Goal: Information Seeking & Learning: Compare options

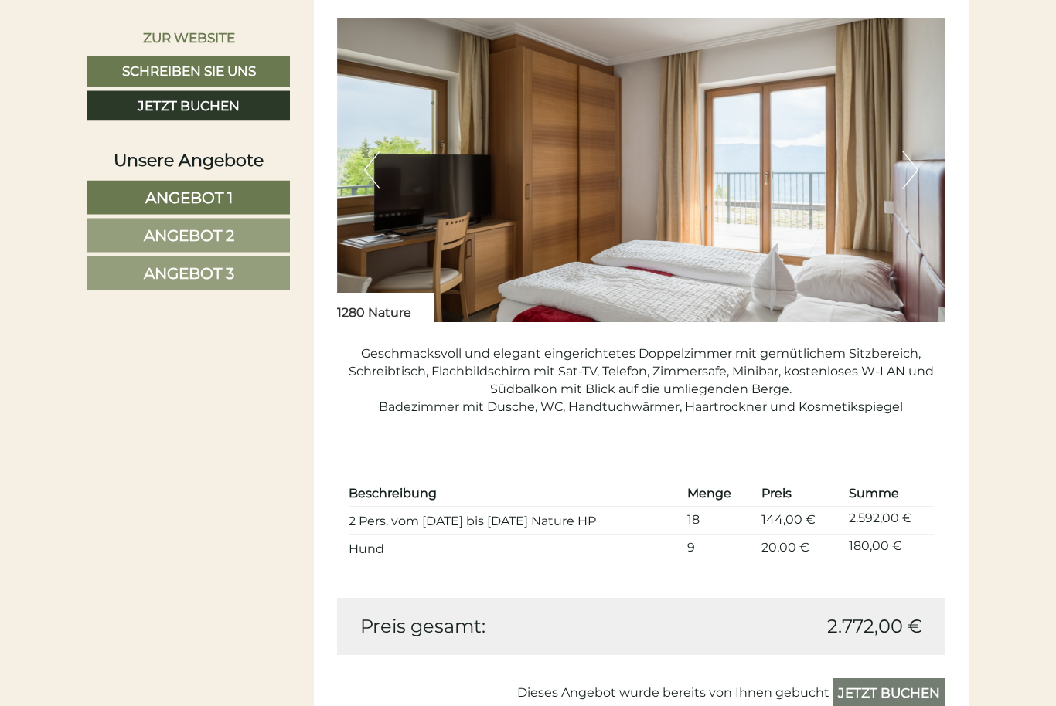
scroll to position [1056, 0]
click at [900, 167] on img at bounding box center [641, 170] width 609 height 304
click at [911, 168] on button "Next" at bounding box center [910, 170] width 16 height 39
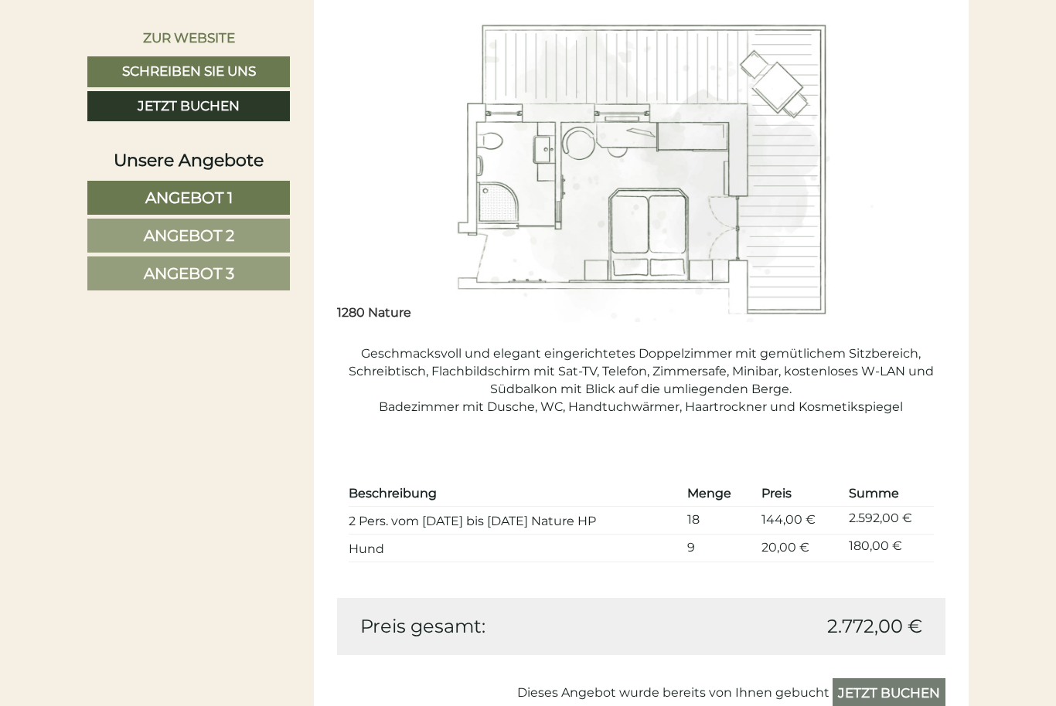
click at [407, 191] on img at bounding box center [641, 170] width 609 height 304
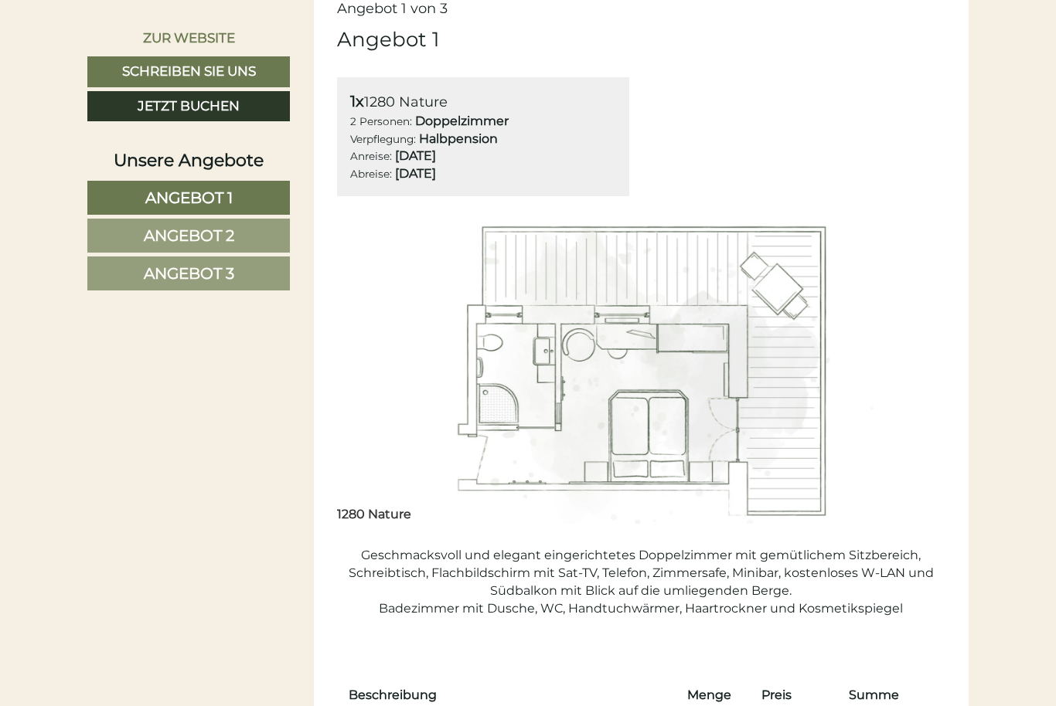
scroll to position [856, 0]
click at [343, 367] on img at bounding box center [641, 370] width 609 height 304
click at [349, 376] on img at bounding box center [641, 370] width 609 height 304
click at [120, 193] on link "Angebot 1" at bounding box center [188, 198] width 202 height 34
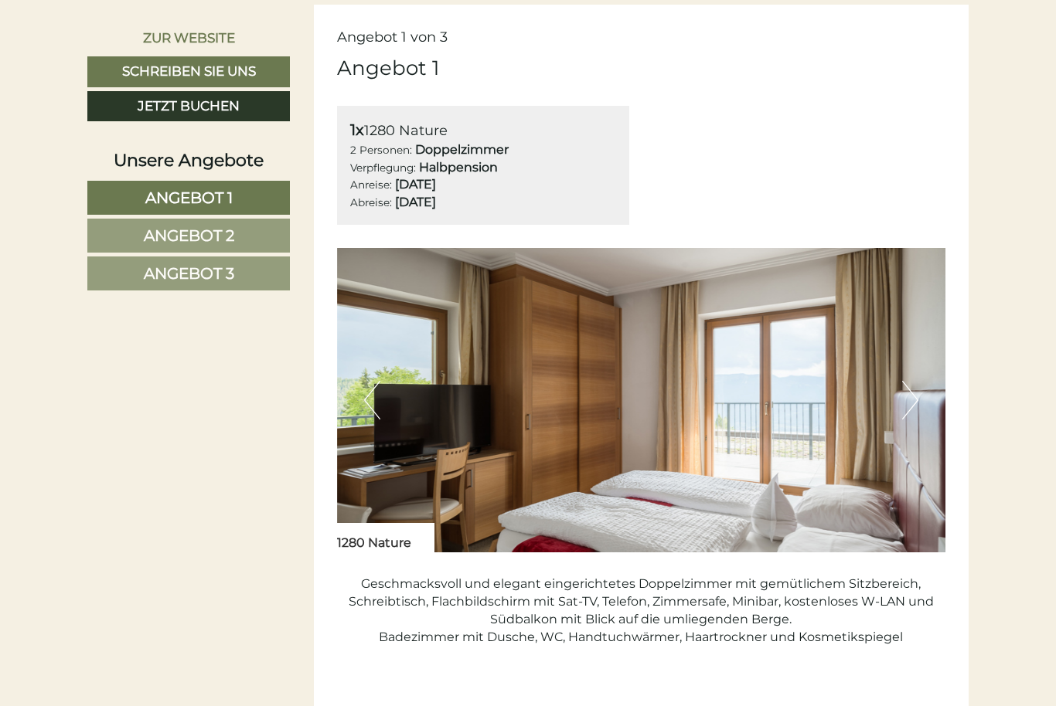
click at [365, 397] on button "Previous" at bounding box center [372, 400] width 16 height 39
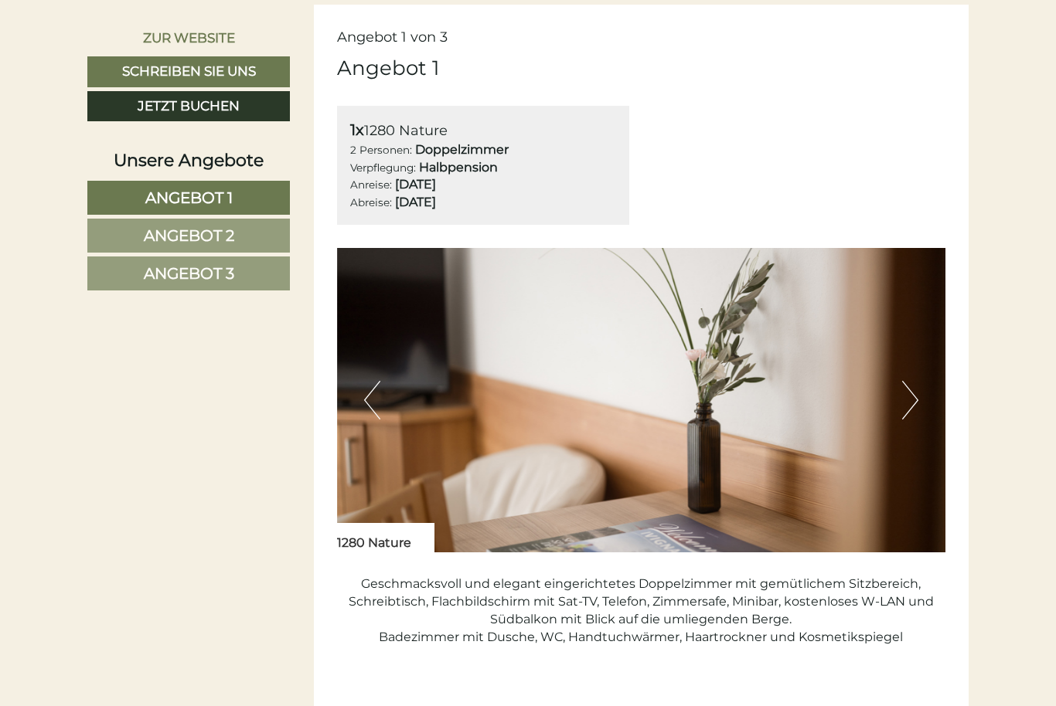
click at [376, 396] on button "Previous" at bounding box center [372, 400] width 16 height 39
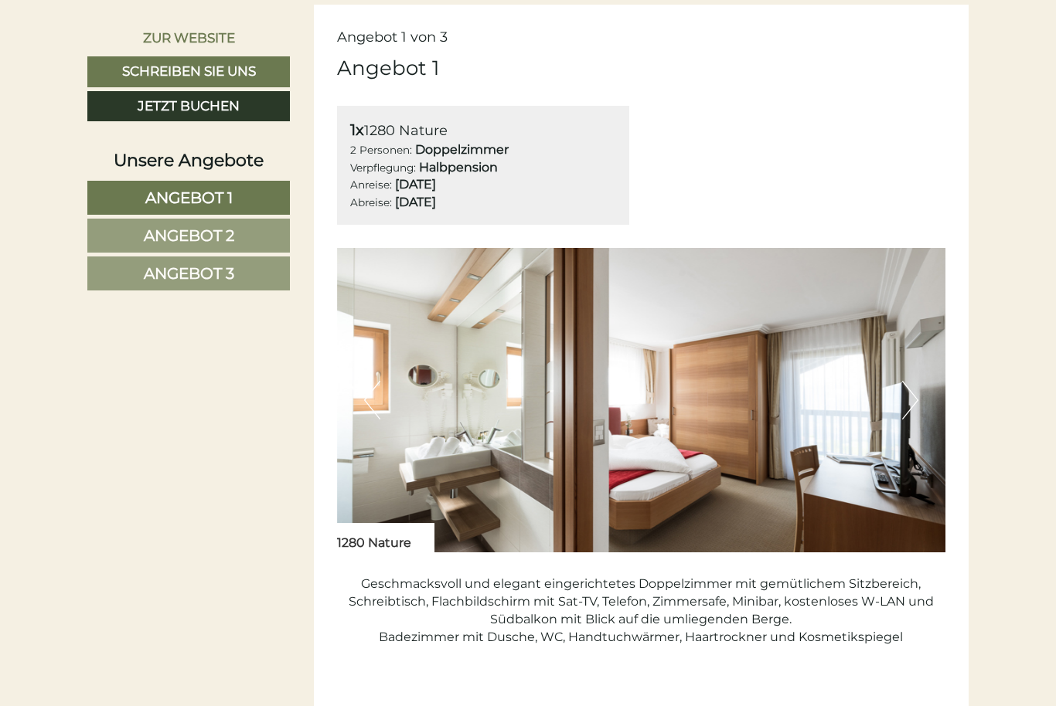
click at [373, 397] on button "Previous" at bounding box center [372, 400] width 16 height 39
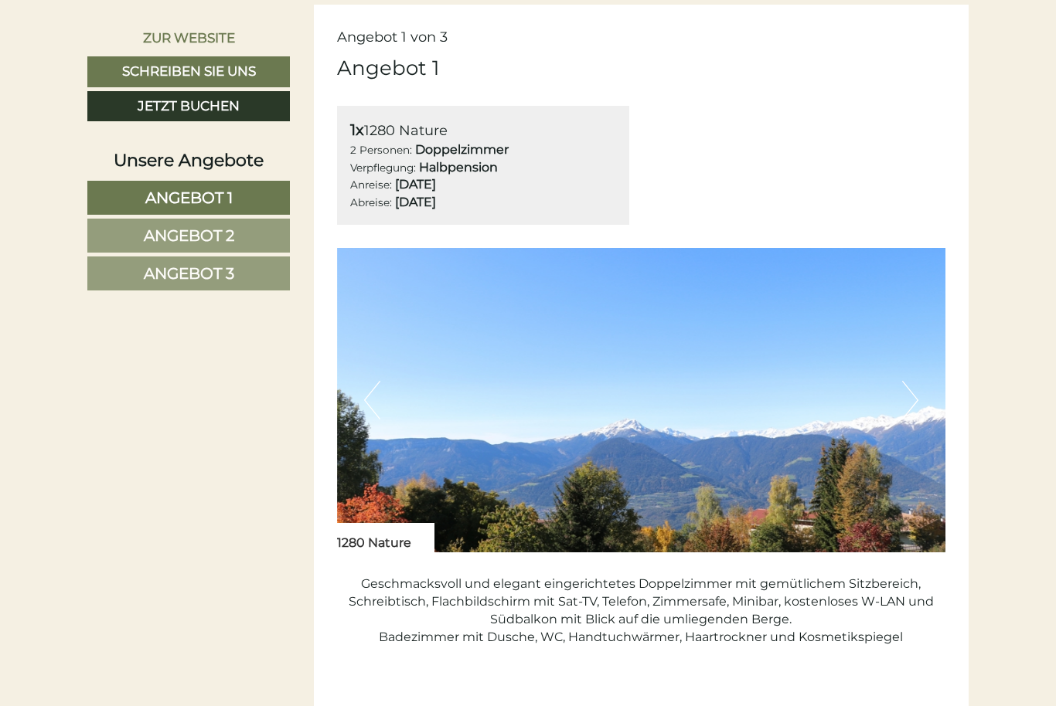
click at [365, 396] on button "Previous" at bounding box center [372, 400] width 16 height 39
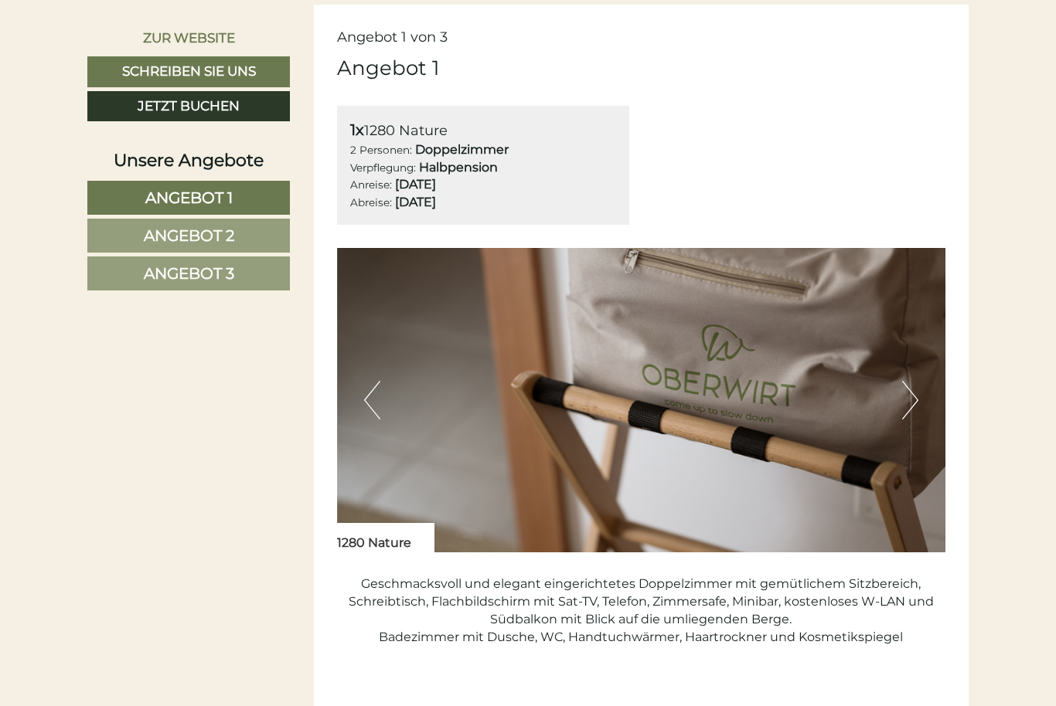
click at [369, 404] on button "Previous" at bounding box center [372, 400] width 16 height 39
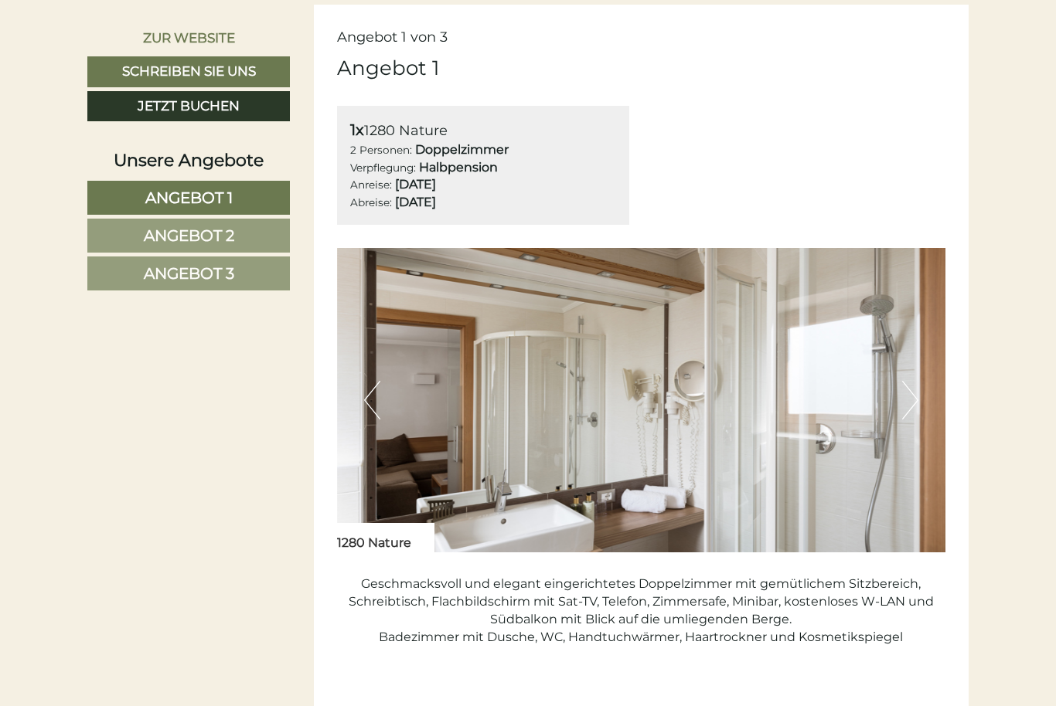
click at [368, 403] on button "Previous" at bounding box center [372, 400] width 16 height 39
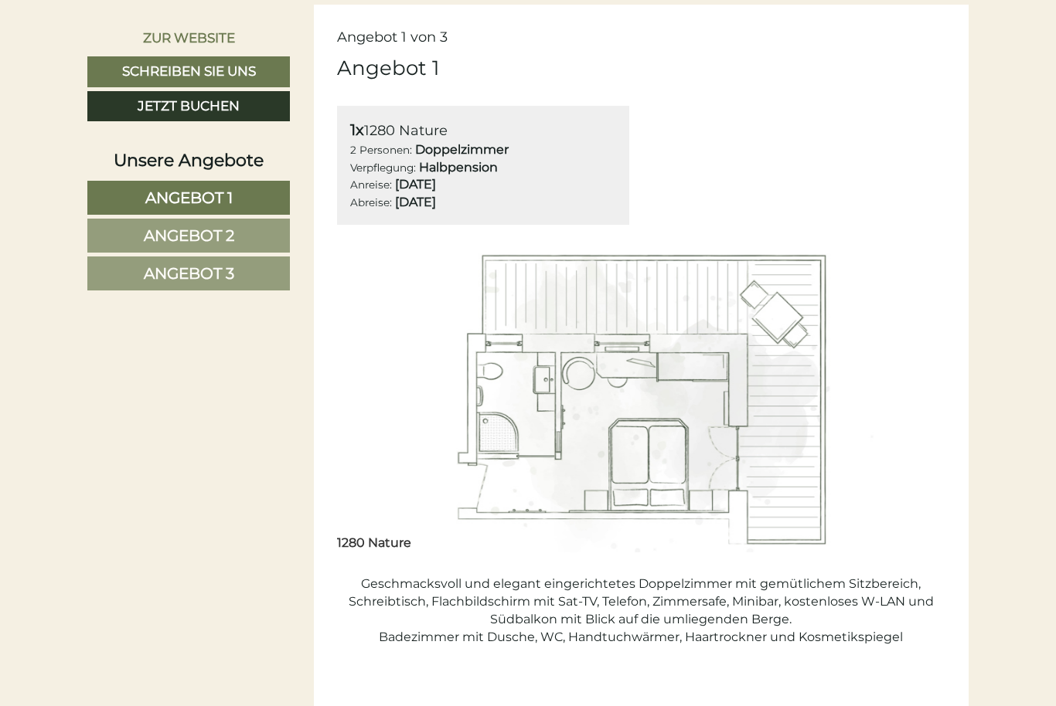
click at [944, 391] on img at bounding box center [641, 400] width 609 height 304
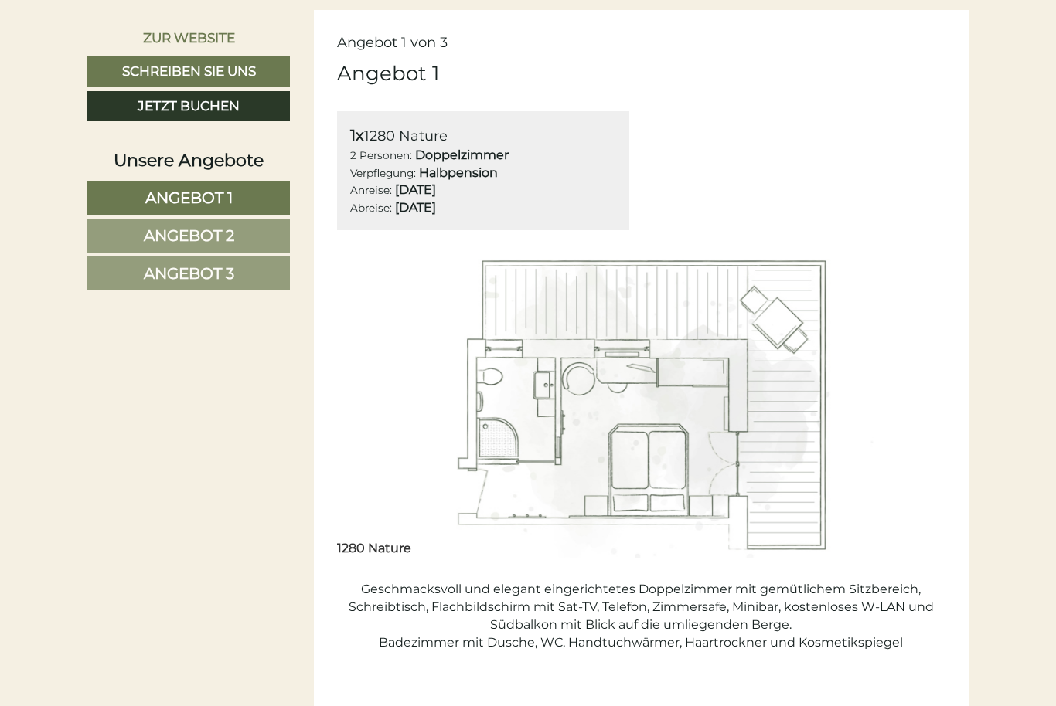
scroll to position [821, 0]
click at [344, 400] on img at bounding box center [641, 405] width 609 height 304
click at [343, 406] on img at bounding box center [641, 405] width 609 height 304
click at [934, 401] on img at bounding box center [641, 405] width 609 height 304
click at [366, 420] on img at bounding box center [641, 405] width 609 height 304
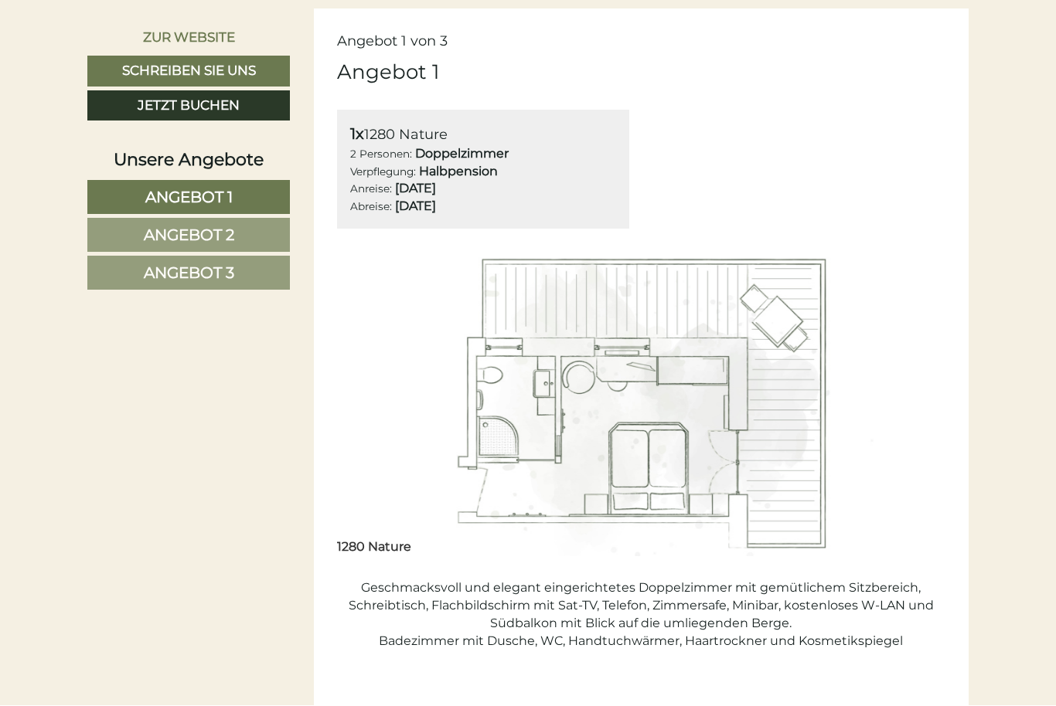
scroll to position [822, 0]
click at [132, 192] on link "Angebot 1" at bounding box center [188, 198] width 202 height 34
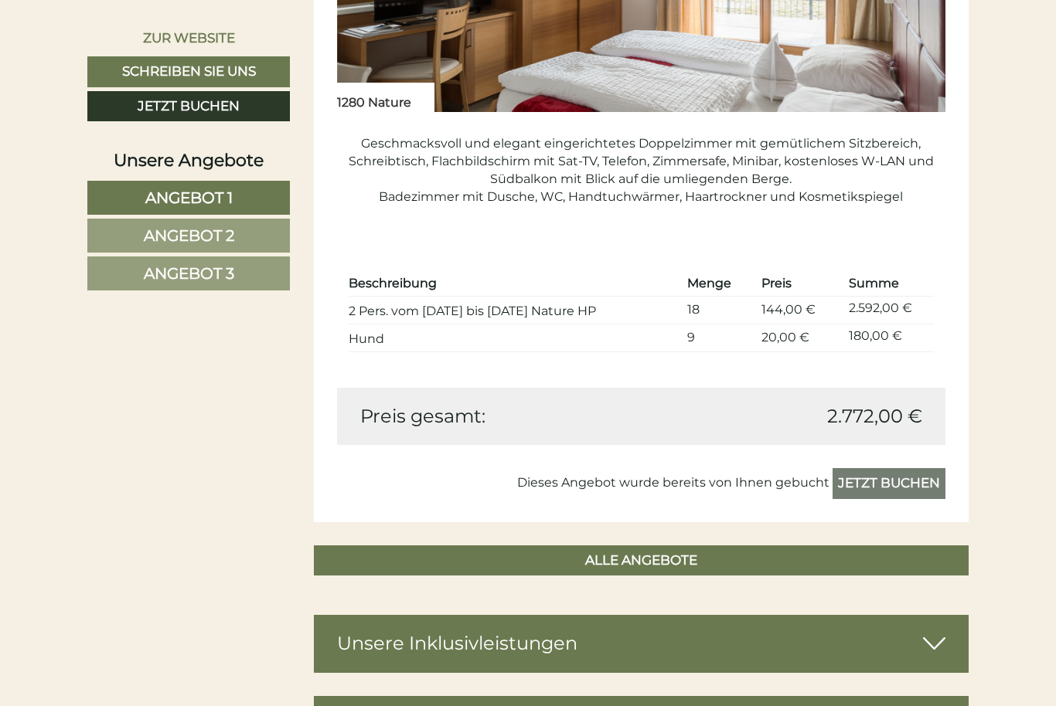
scroll to position [1259, 0]
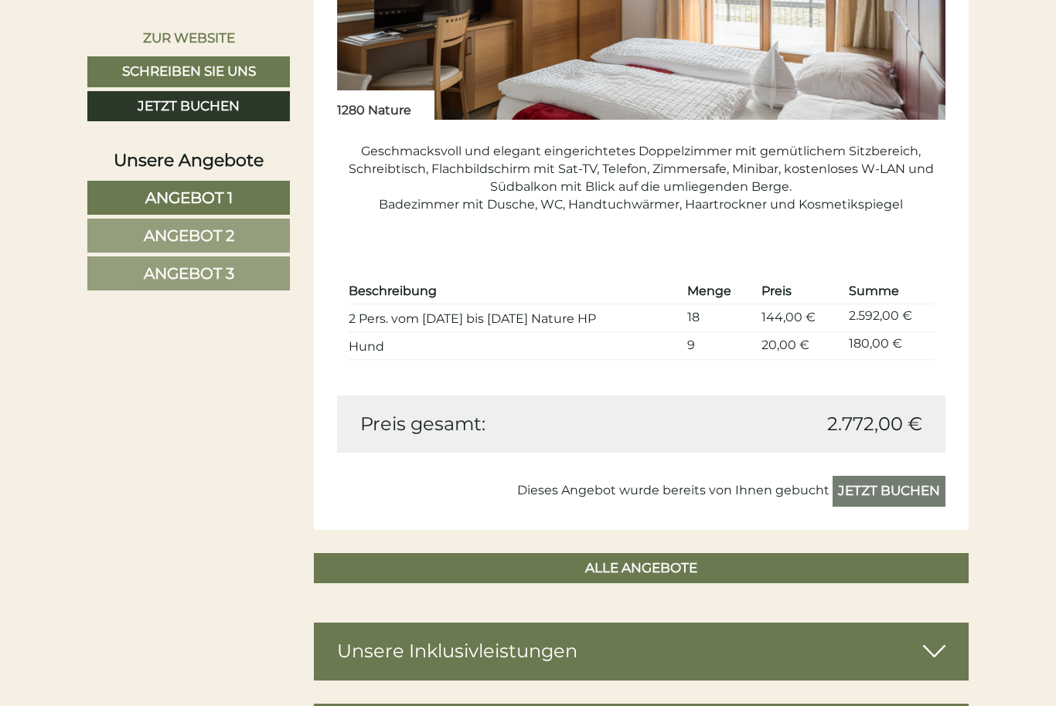
click at [120, 233] on link "Angebot 2" at bounding box center [188, 236] width 202 height 34
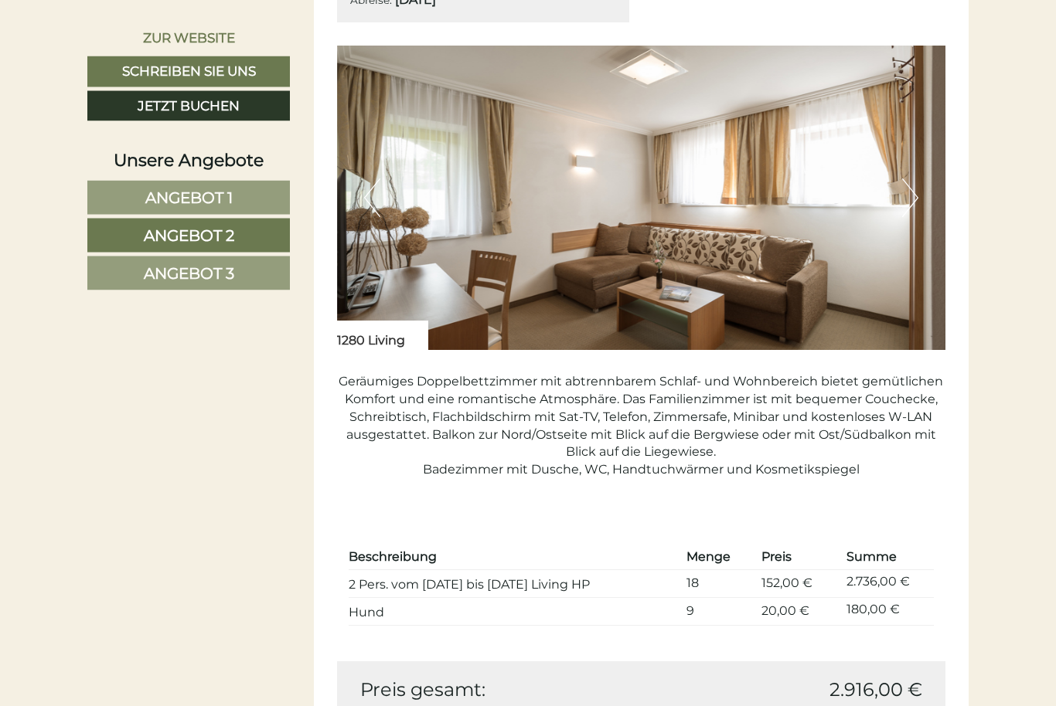
scroll to position [1029, 0]
click at [369, 198] on button "Previous" at bounding box center [372, 198] width 16 height 39
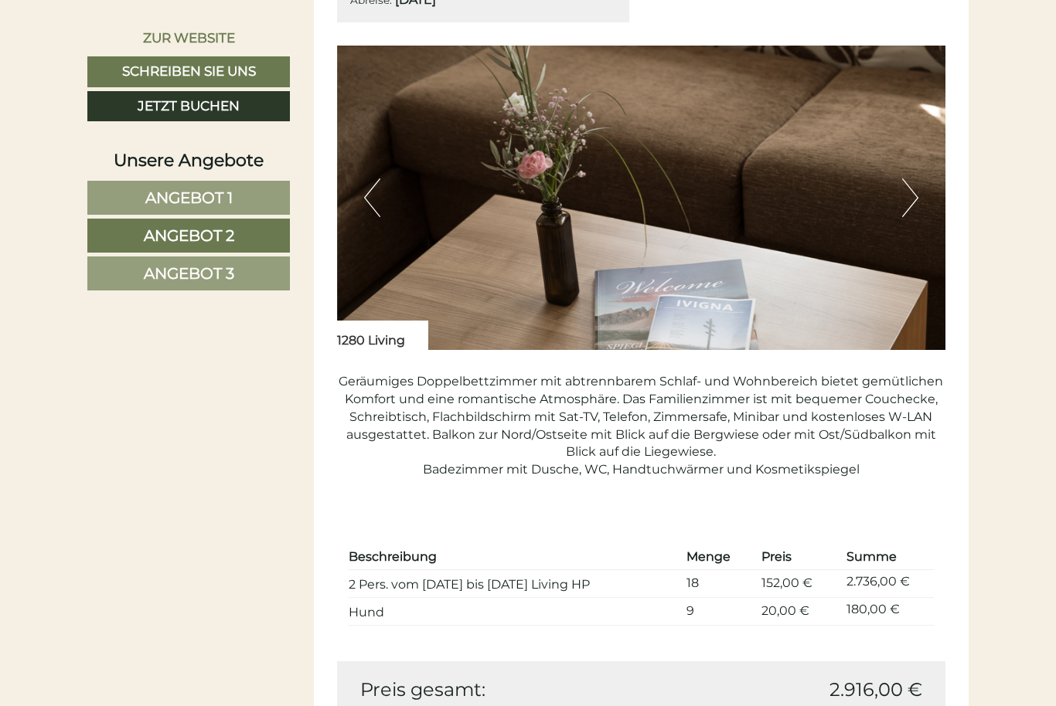
click at [368, 202] on button "Previous" at bounding box center [372, 198] width 16 height 39
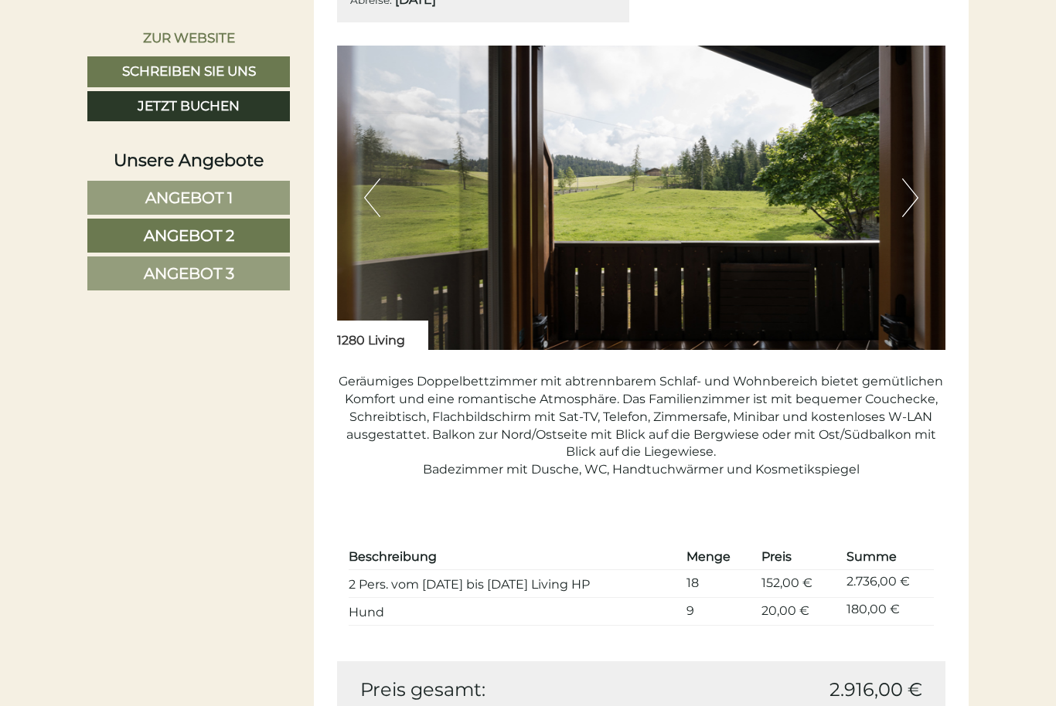
click at [375, 206] on button "Previous" at bounding box center [372, 198] width 16 height 39
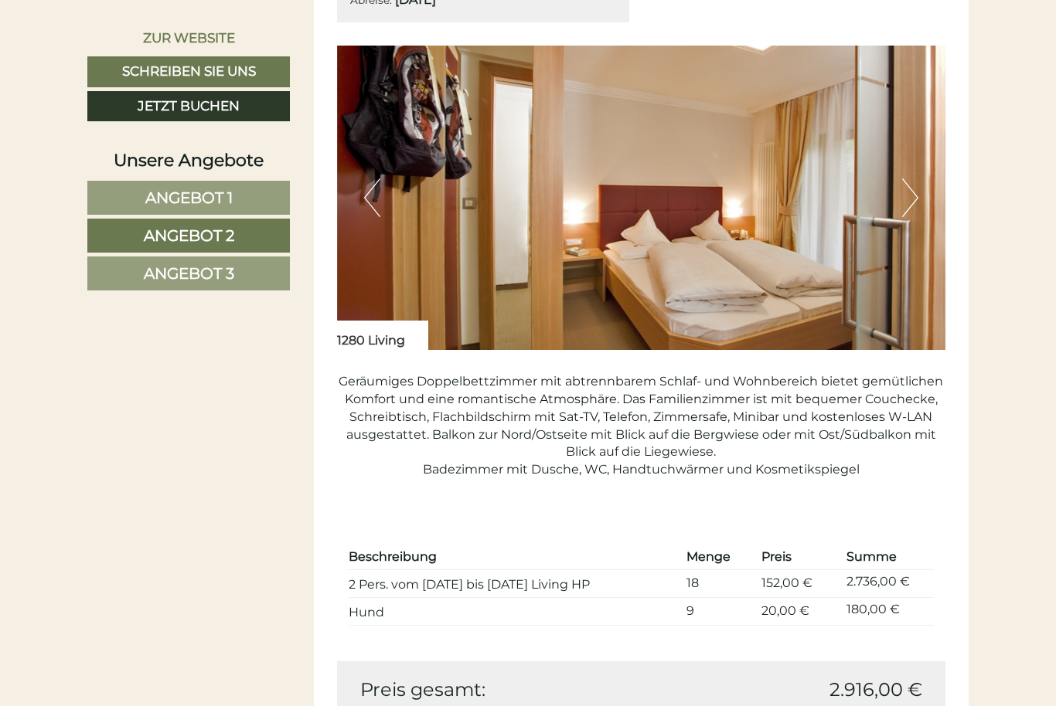
click at [367, 201] on button "Previous" at bounding box center [372, 198] width 16 height 39
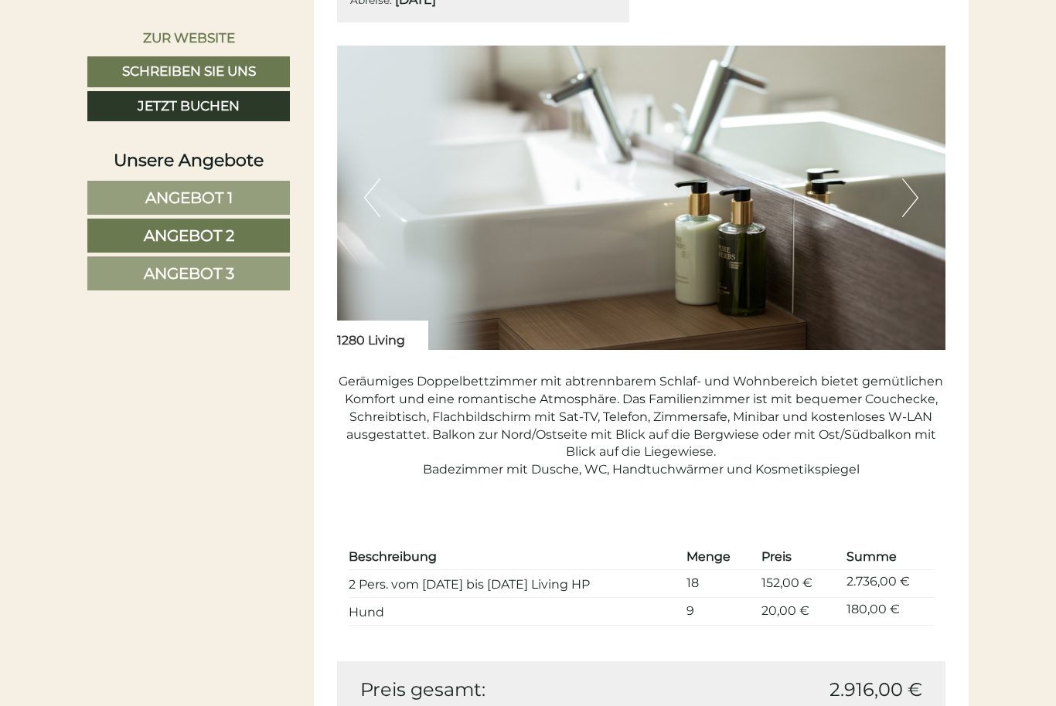
click at [368, 194] on button "Previous" at bounding box center [372, 198] width 16 height 39
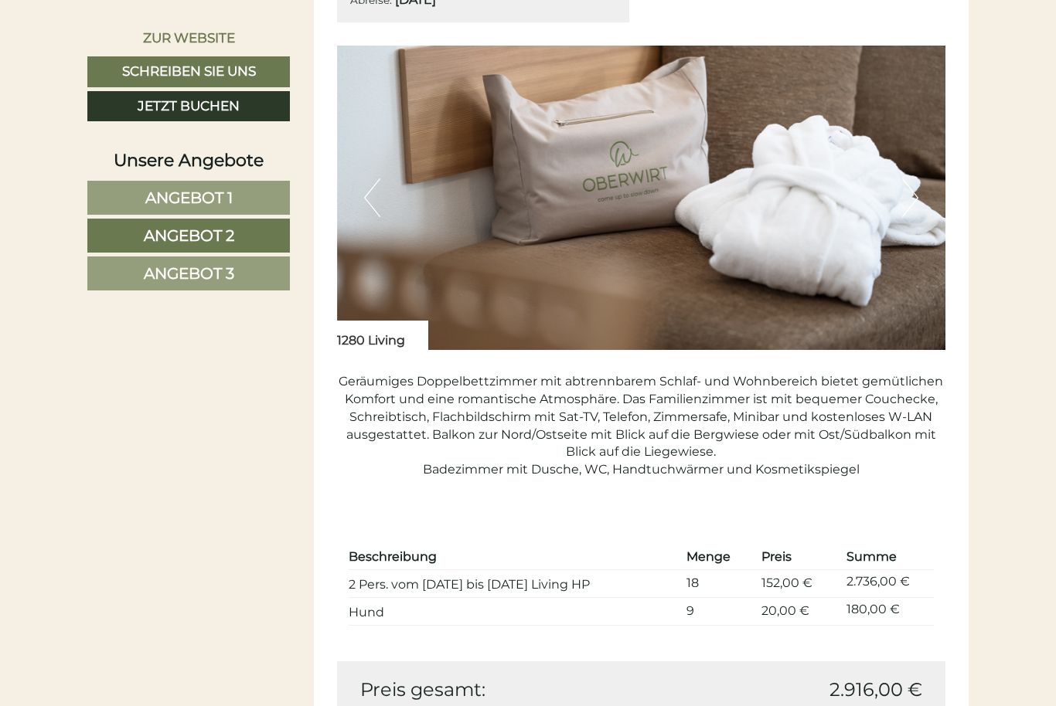
click at [369, 195] on button "Previous" at bounding box center [372, 198] width 16 height 39
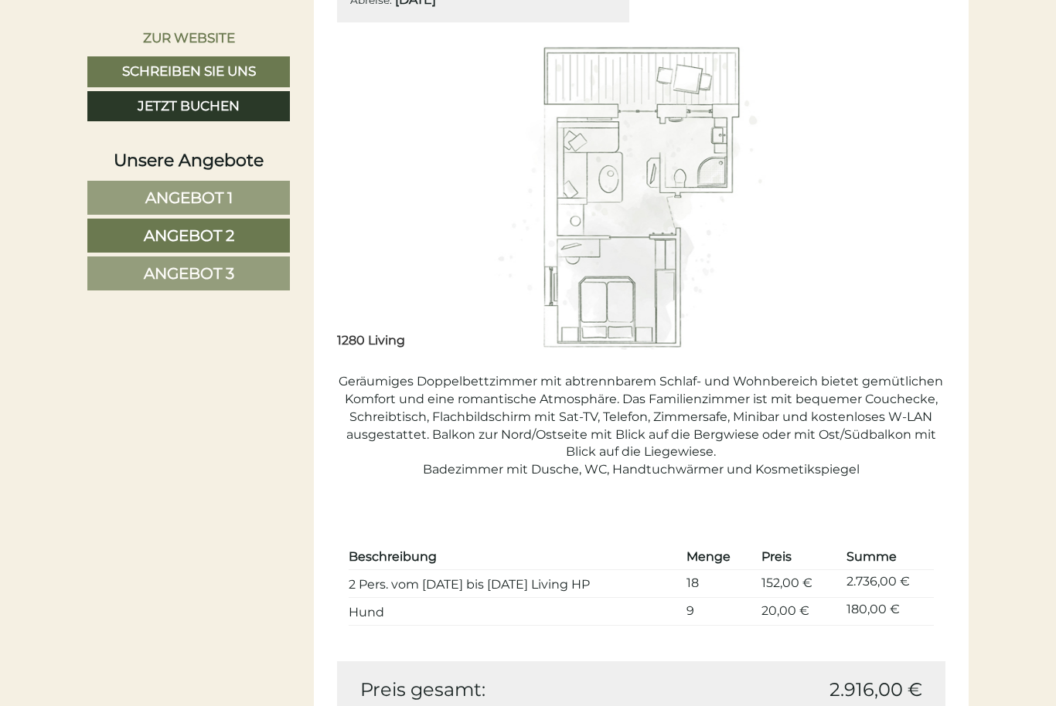
click at [144, 277] on span "Angebot 3" at bounding box center [189, 273] width 90 height 19
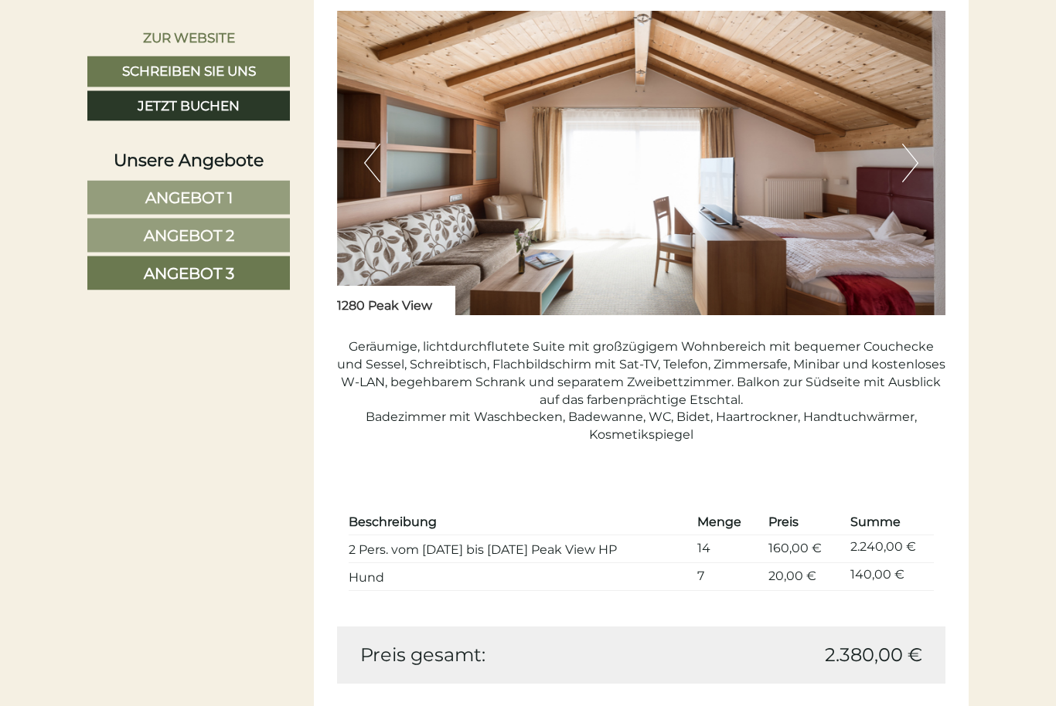
scroll to position [1063, 0]
click at [373, 171] on button "Previous" at bounding box center [372, 163] width 16 height 39
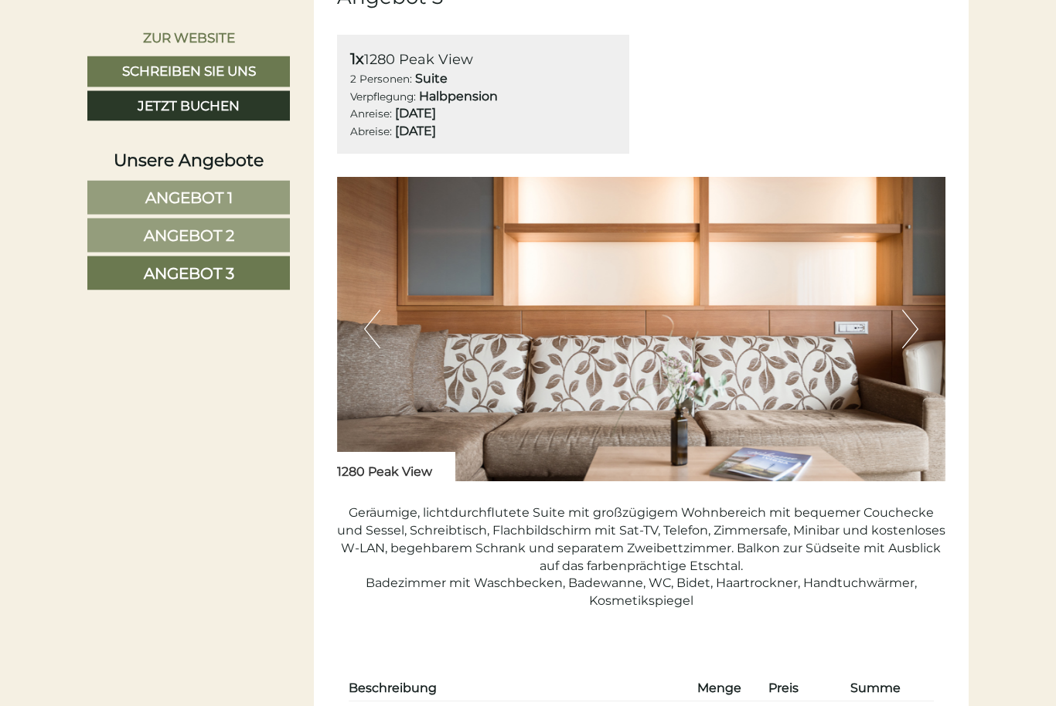
click at [366, 327] on button "Previous" at bounding box center [372, 330] width 16 height 39
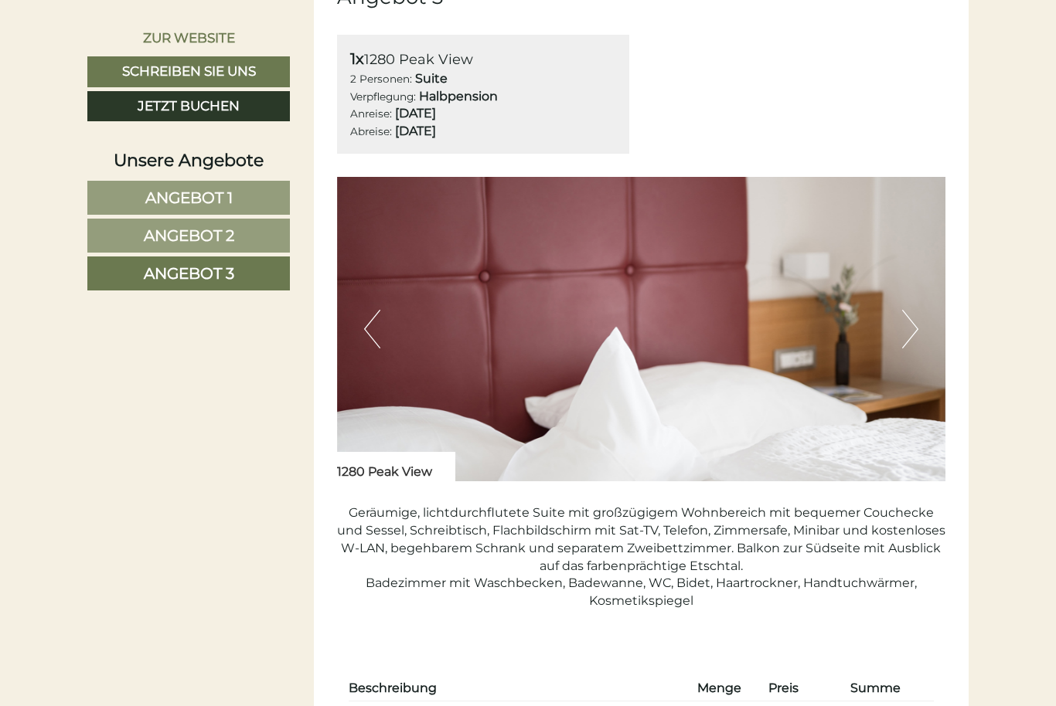
click at [360, 320] on img at bounding box center [641, 329] width 609 height 304
click at [370, 325] on button "Previous" at bounding box center [372, 329] width 16 height 39
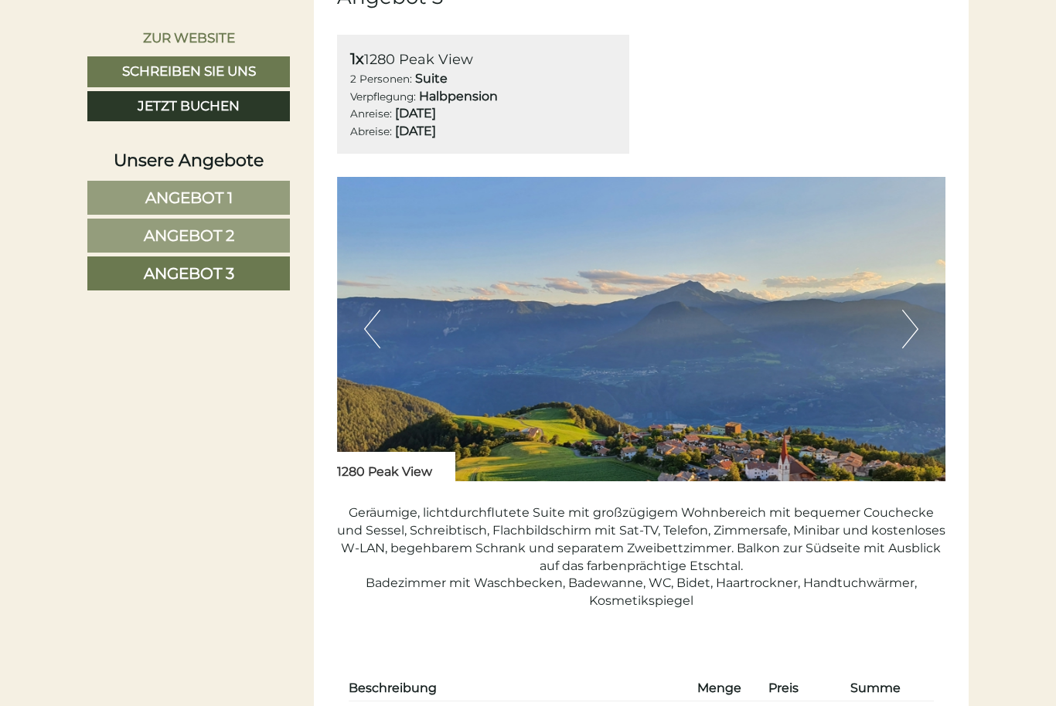
click at [367, 328] on button "Previous" at bounding box center [372, 329] width 16 height 39
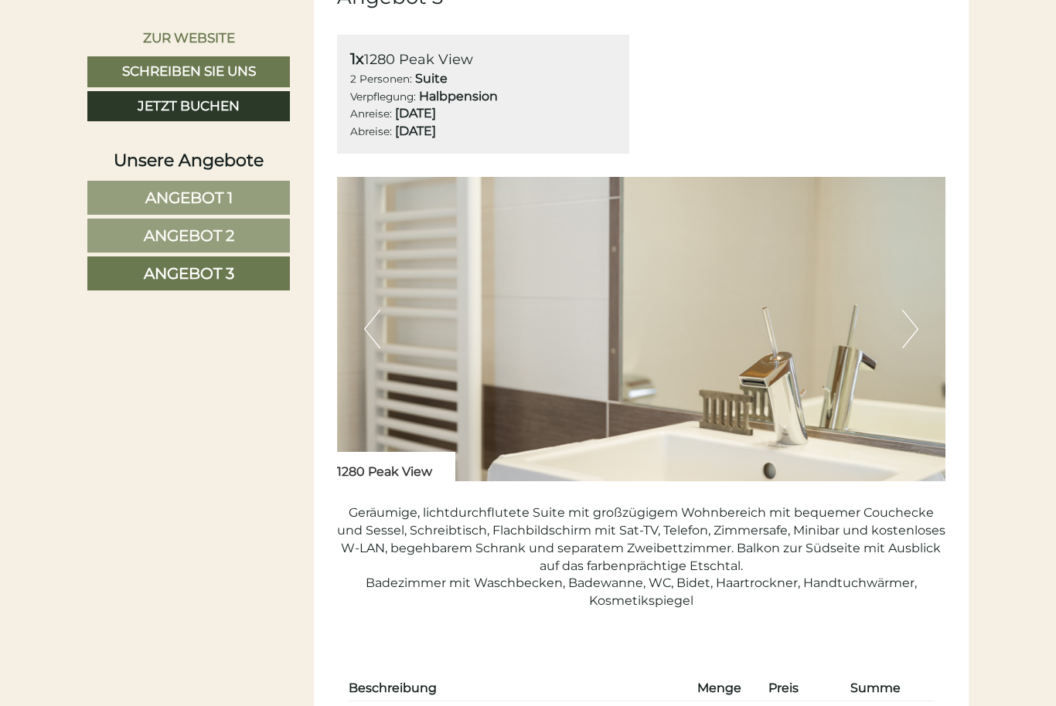
click at [366, 321] on button "Previous" at bounding box center [372, 329] width 16 height 39
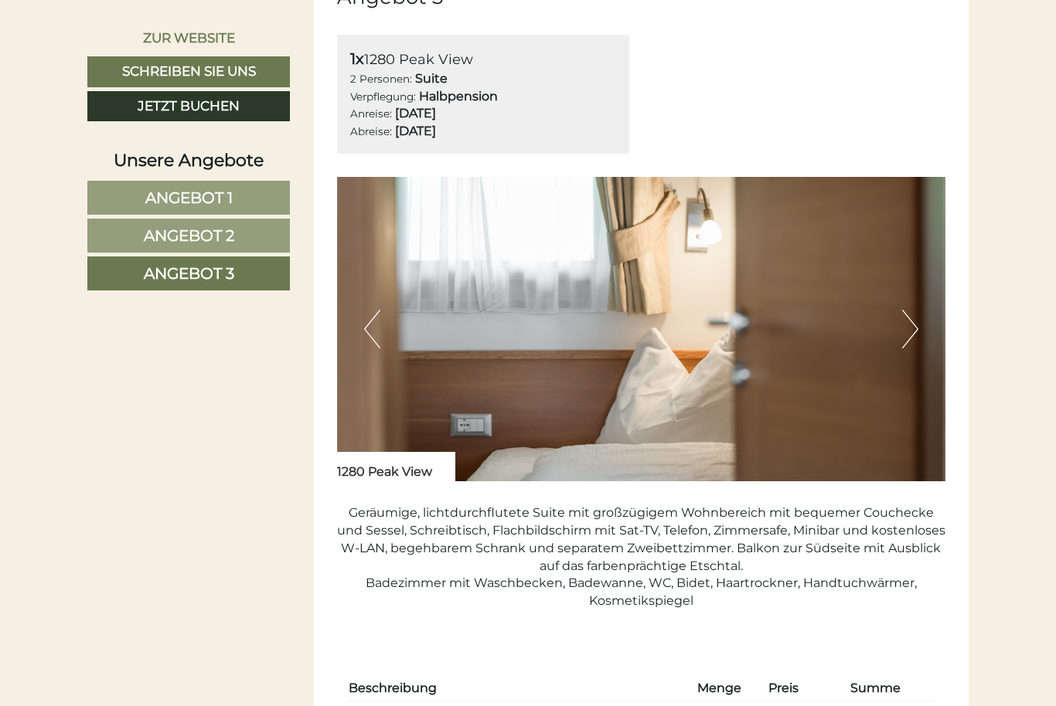
click at [366, 328] on button "Previous" at bounding box center [372, 329] width 16 height 39
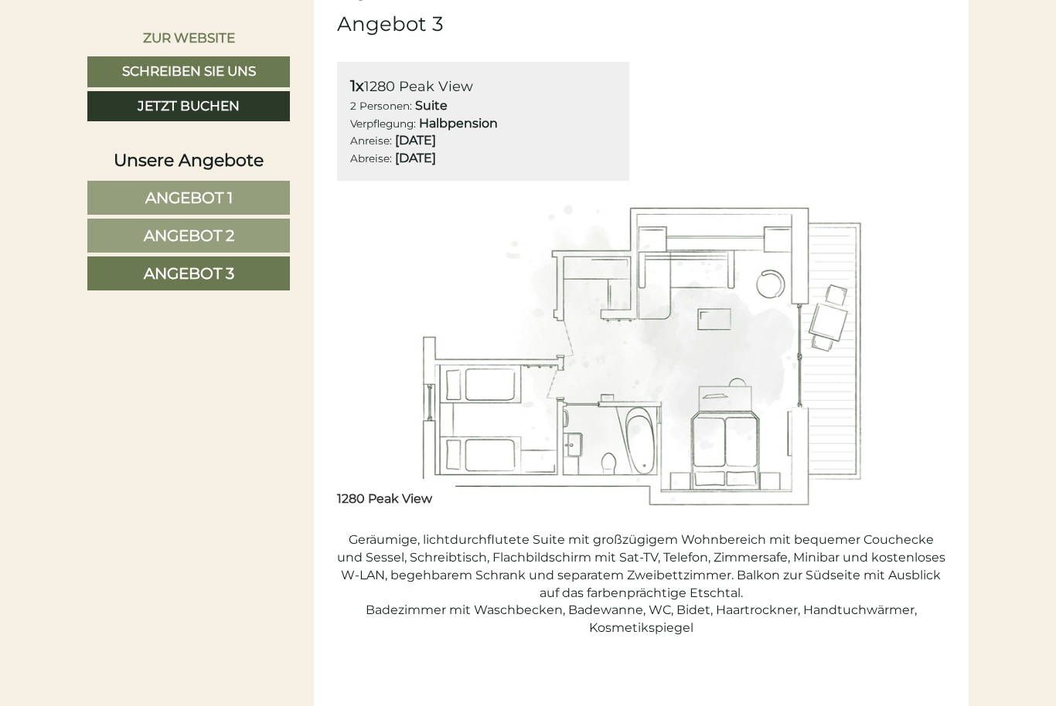
scroll to position [869, 0]
click at [359, 367] on img at bounding box center [641, 357] width 609 height 304
click at [122, 281] on link "Angebot 3" at bounding box center [188, 274] width 202 height 34
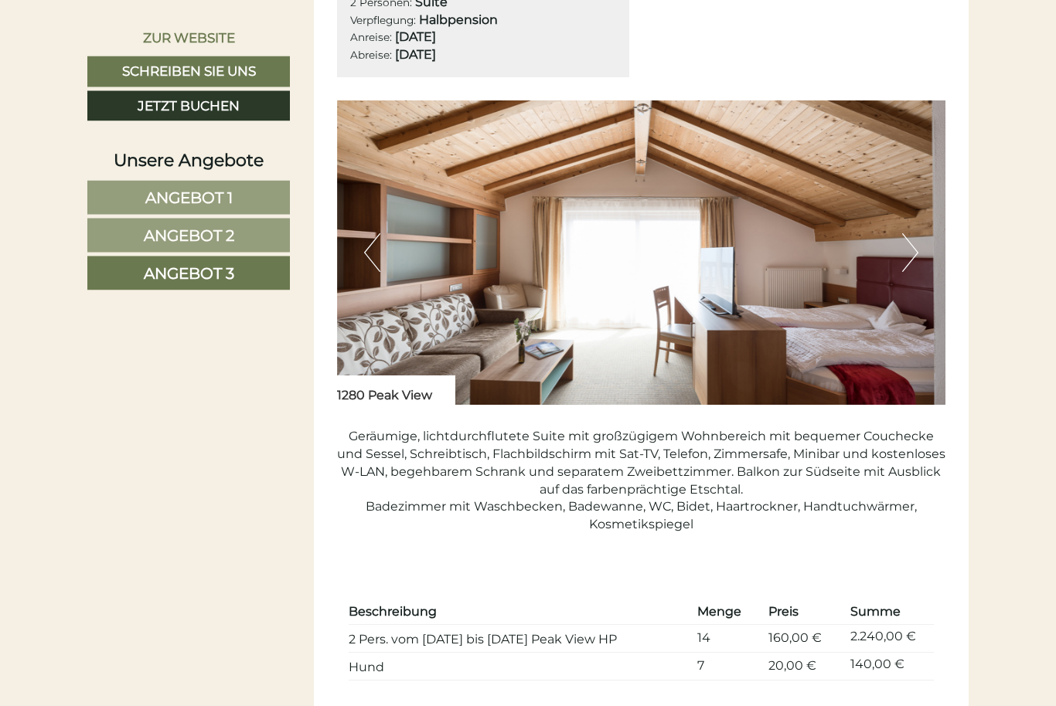
scroll to position [974, 0]
click at [378, 251] on button "Previous" at bounding box center [372, 252] width 16 height 39
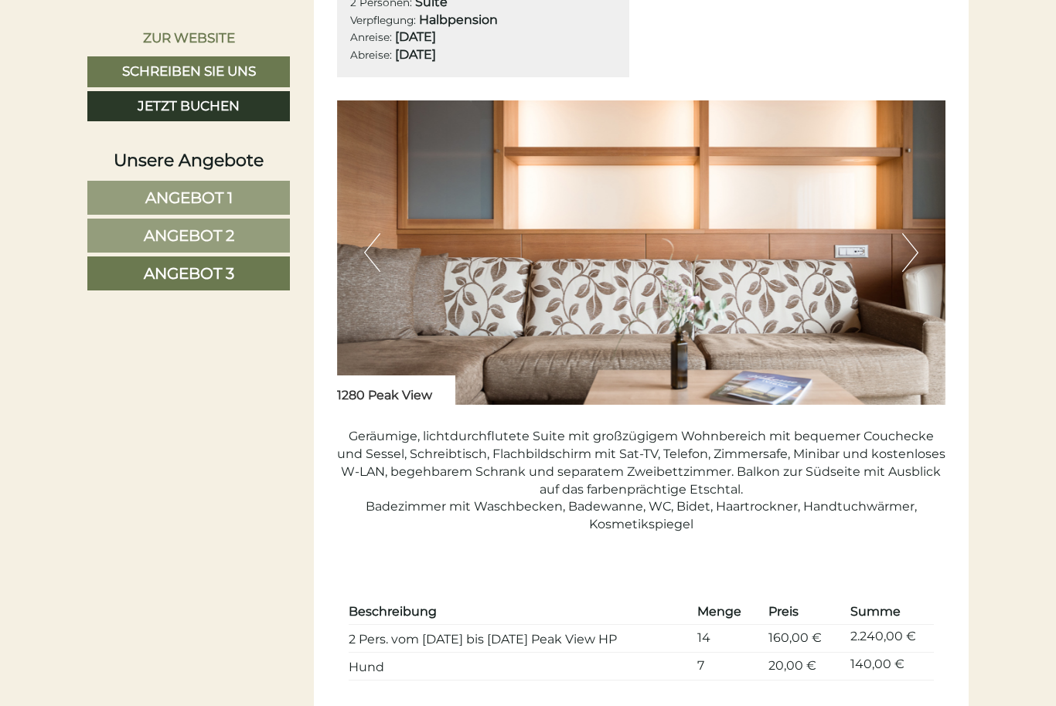
click at [374, 246] on button "Previous" at bounding box center [372, 252] width 16 height 39
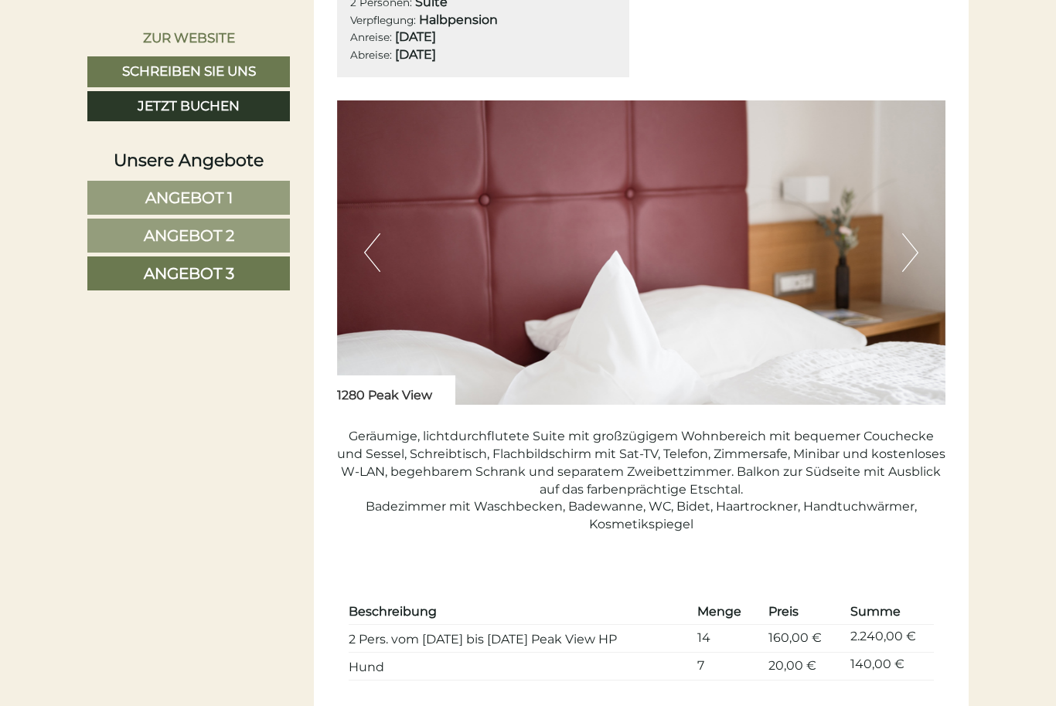
click at [372, 256] on button "Previous" at bounding box center [372, 252] width 16 height 39
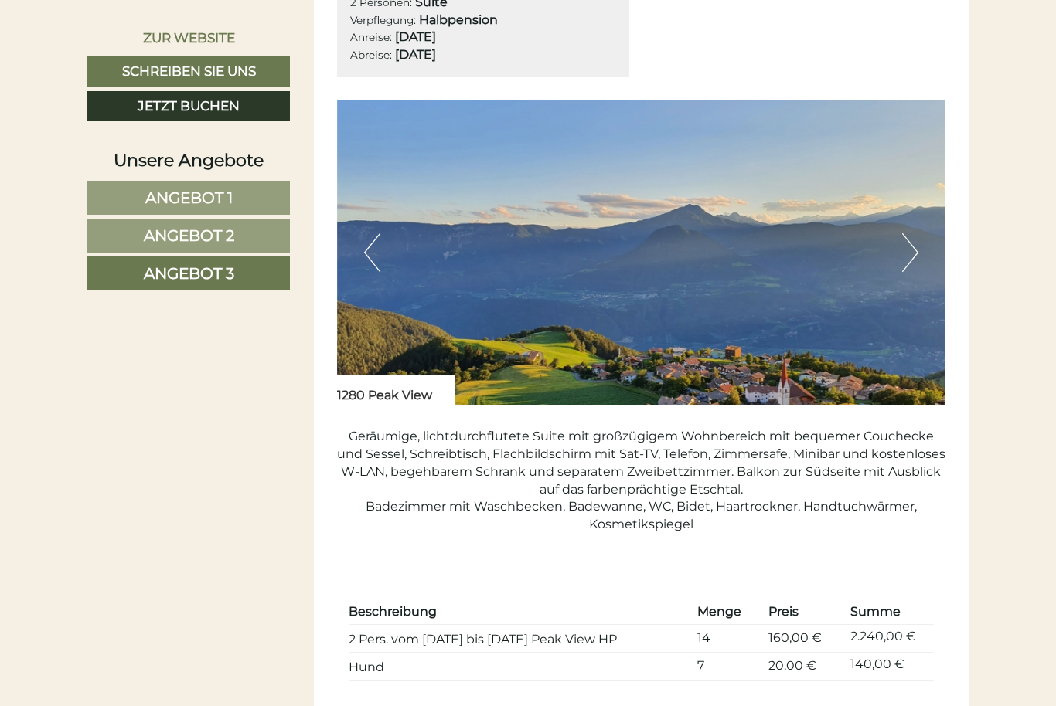
click at [377, 254] on button "Previous" at bounding box center [372, 252] width 16 height 39
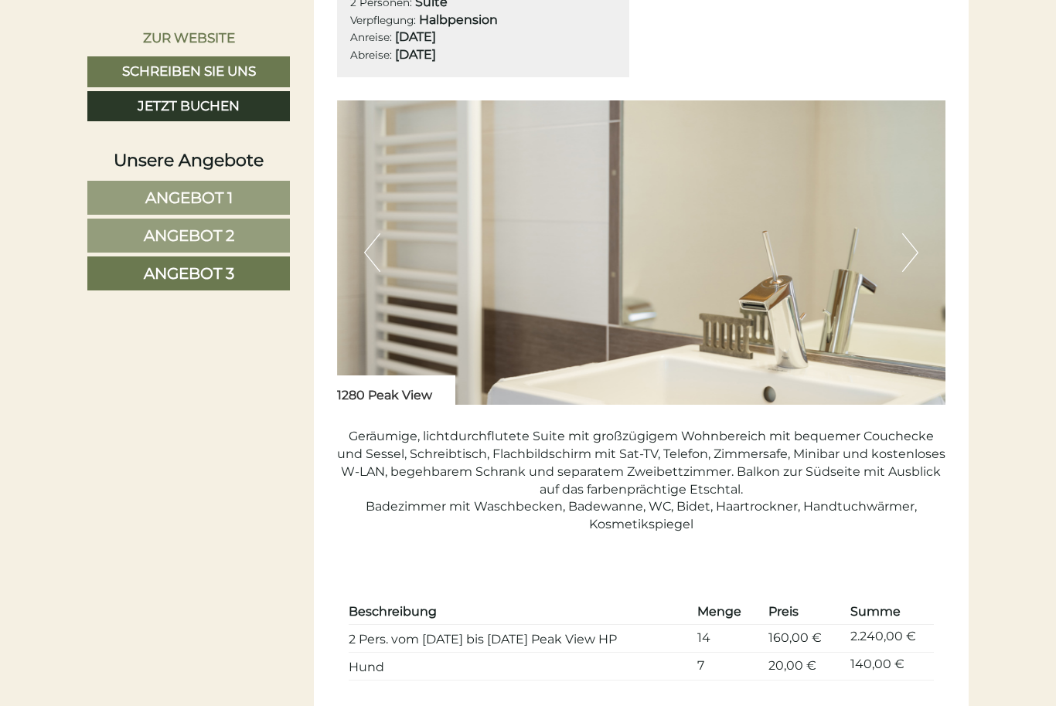
click at [381, 263] on img at bounding box center [641, 252] width 609 height 304
click at [371, 247] on button "Previous" at bounding box center [372, 252] width 16 height 39
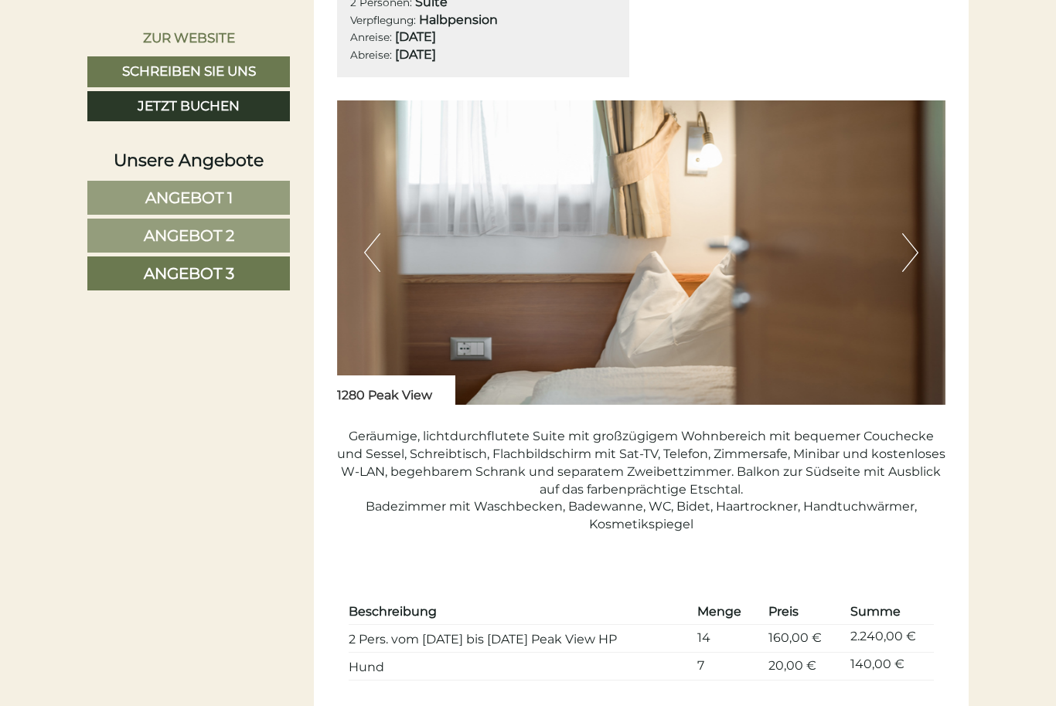
click at [374, 251] on button "Previous" at bounding box center [372, 252] width 16 height 39
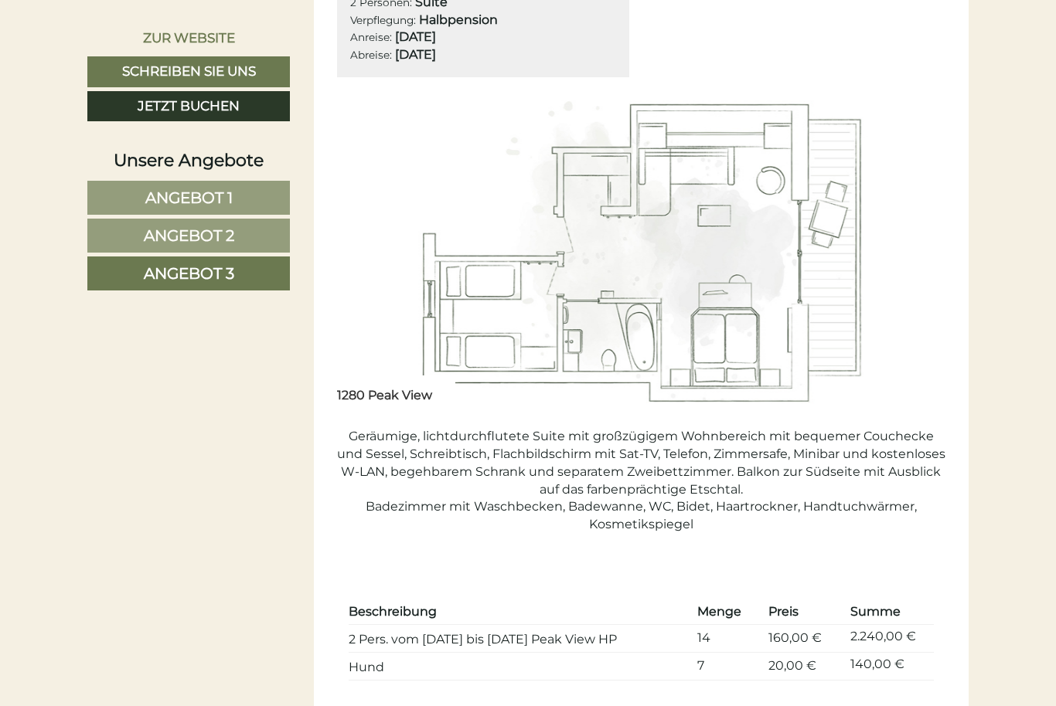
click at [115, 233] on link "Angebot 2" at bounding box center [188, 236] width 202 height 34
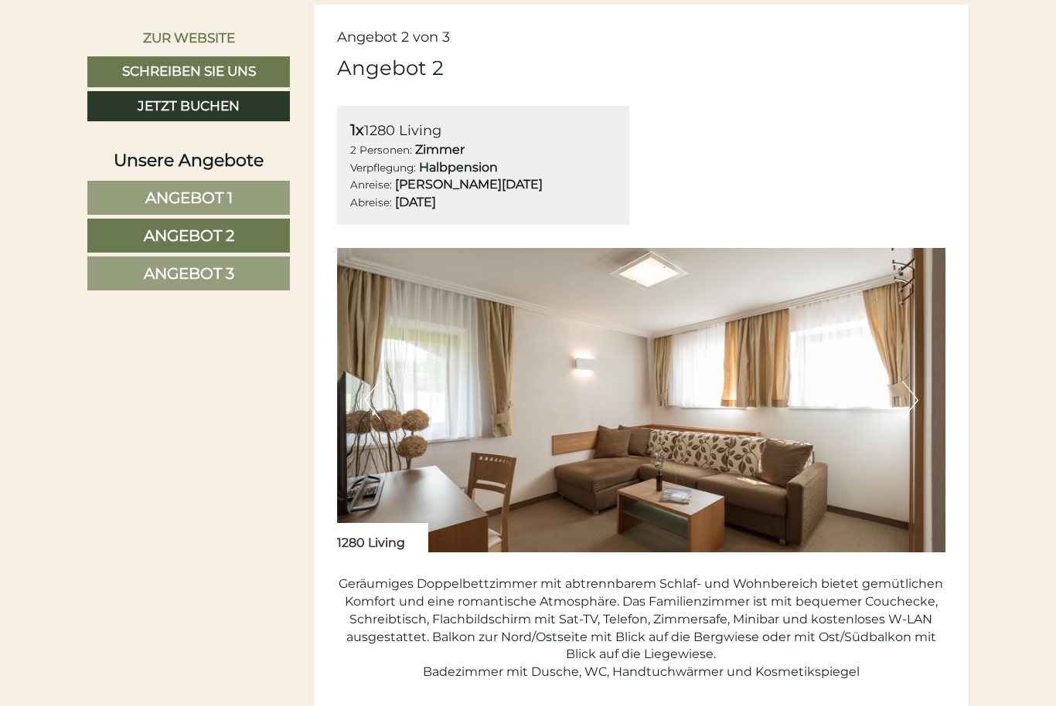
click at [375, 406] on button "Previous" at bounding box center [372, 400] width 16 height 39
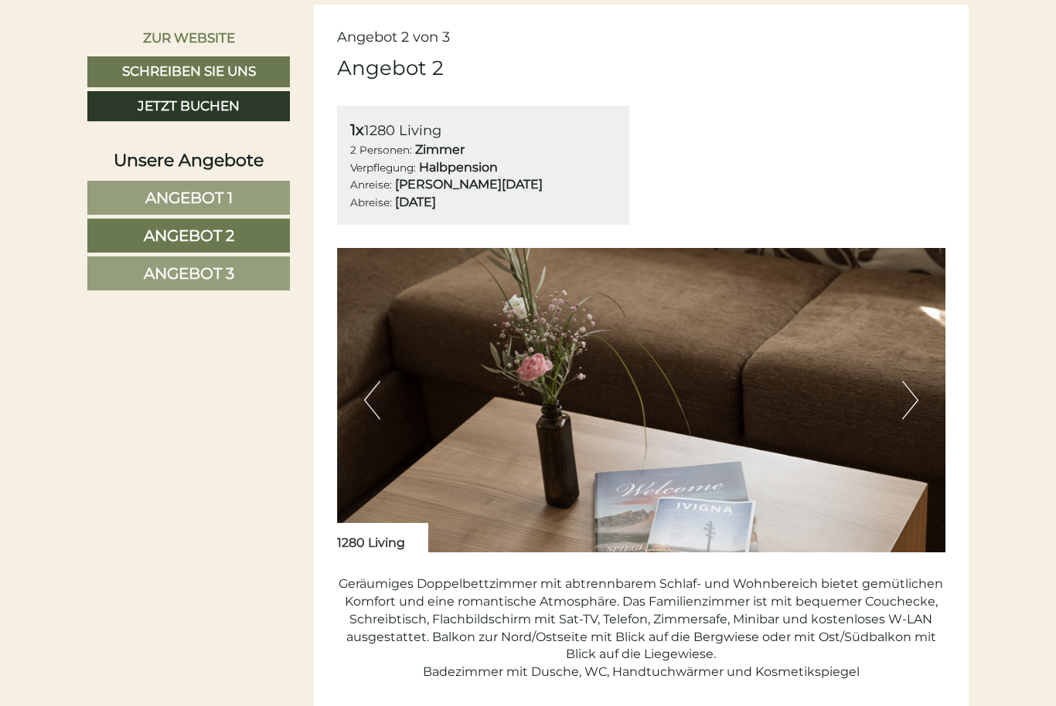
click at [366, 399] on button "Previous" at bounding box center [372, 400] width 16 height 39
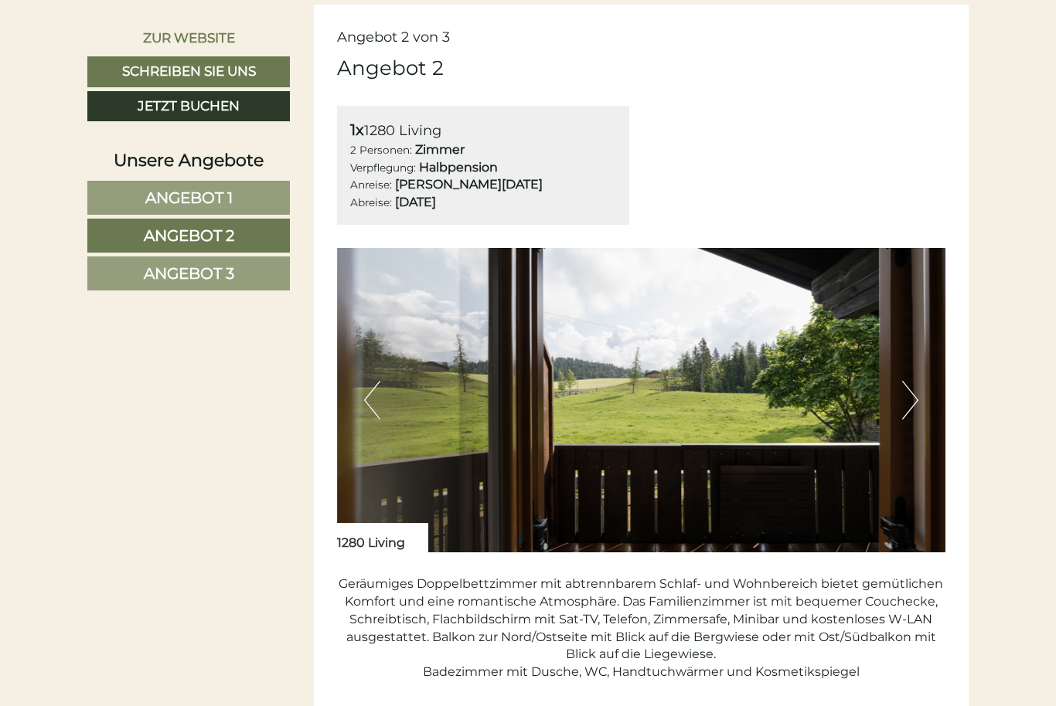
click at [388, 419] on img at bounding box center [641, 400] width 609 height 304
click at [367, 405] on button "Previous" at bounding box center [372, 400] width 16 height 39
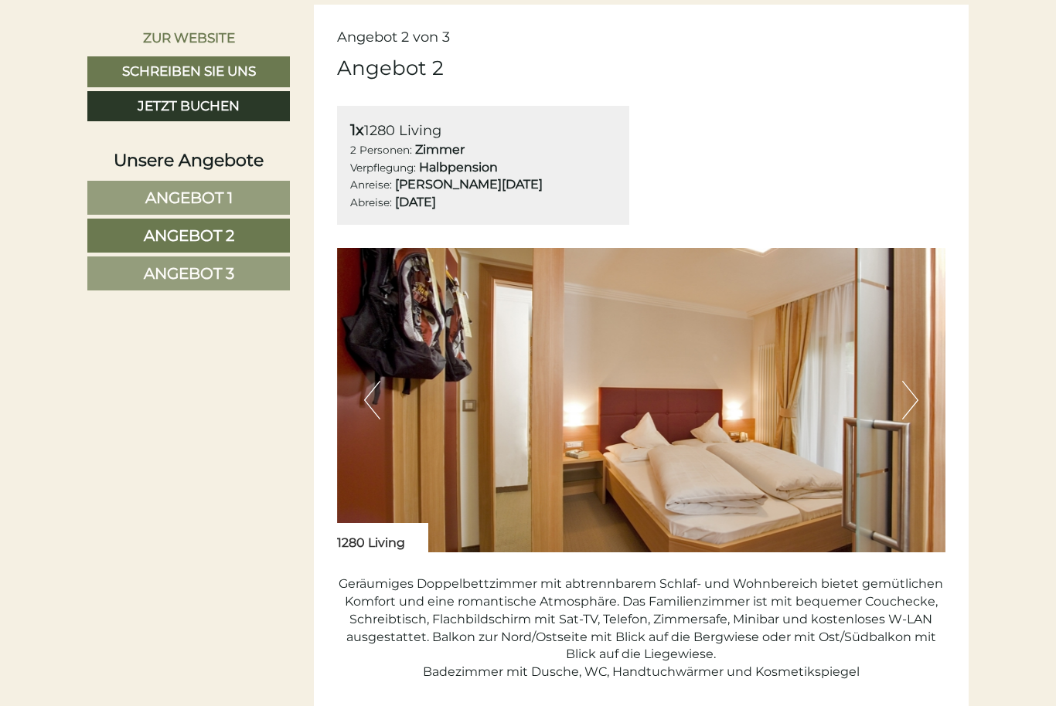
click at [379, 396] on button "Previous" at bounding box center [372, 400] width 16 height 39
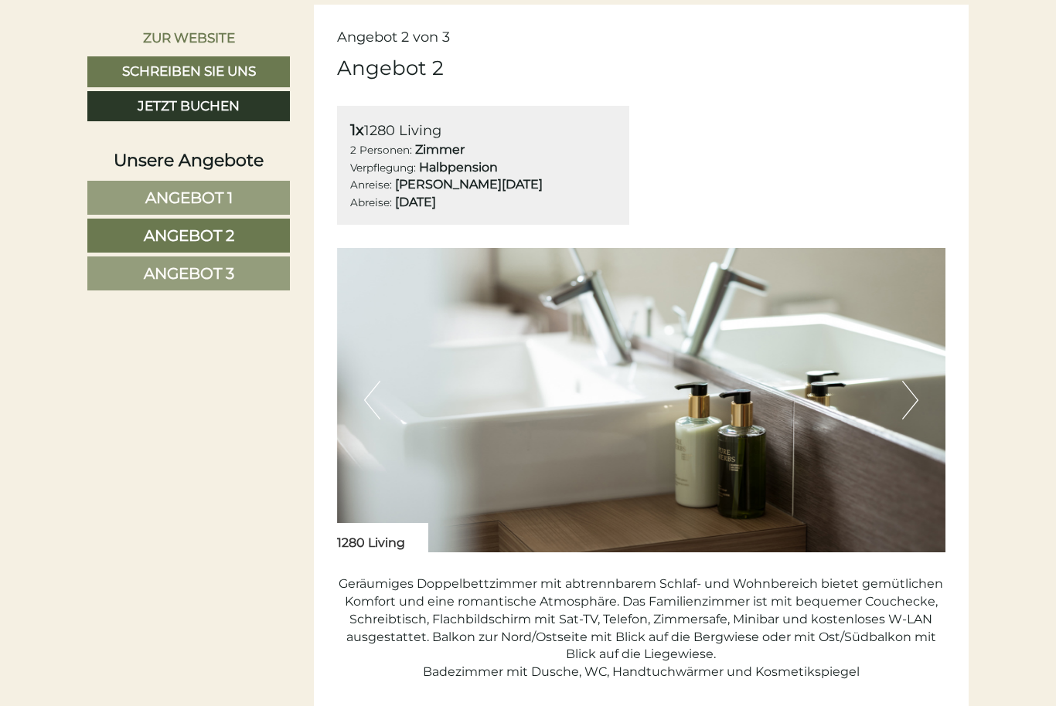
click at [383, 404] on img at bounding box center [641, 400] width 609 height 304
click at [369, 415] on img at bounding box center [641, 400] width 609 height 304
click at [371, 393] on button "Previous" at bounding box center [372, 400] width 16 height 39
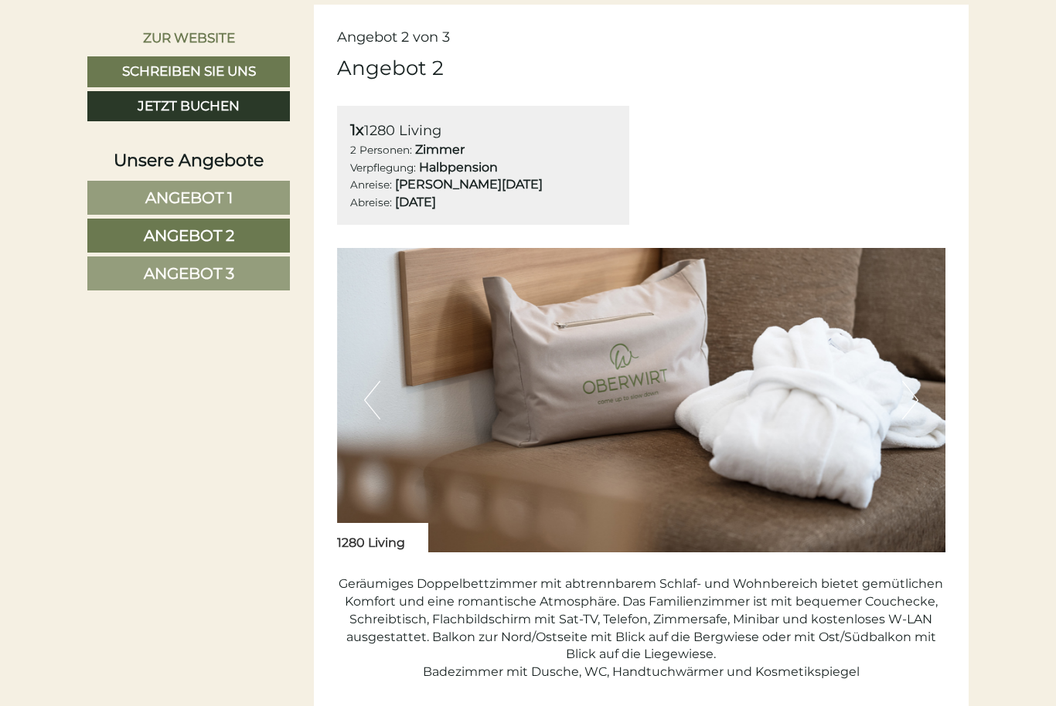
click at [374, 402] on button "Previous" at bounding box center [372, 400] width 16 height 39
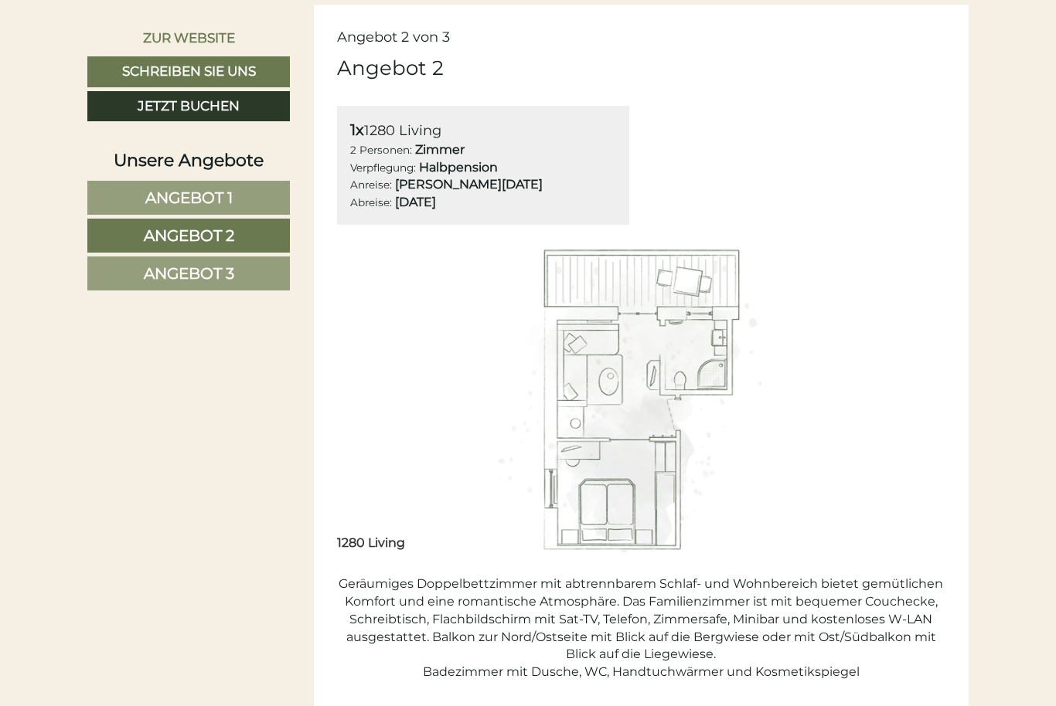
click at [121, 235] on link "Angebot 2" at bounding box center [188, 236] width 202 height 34
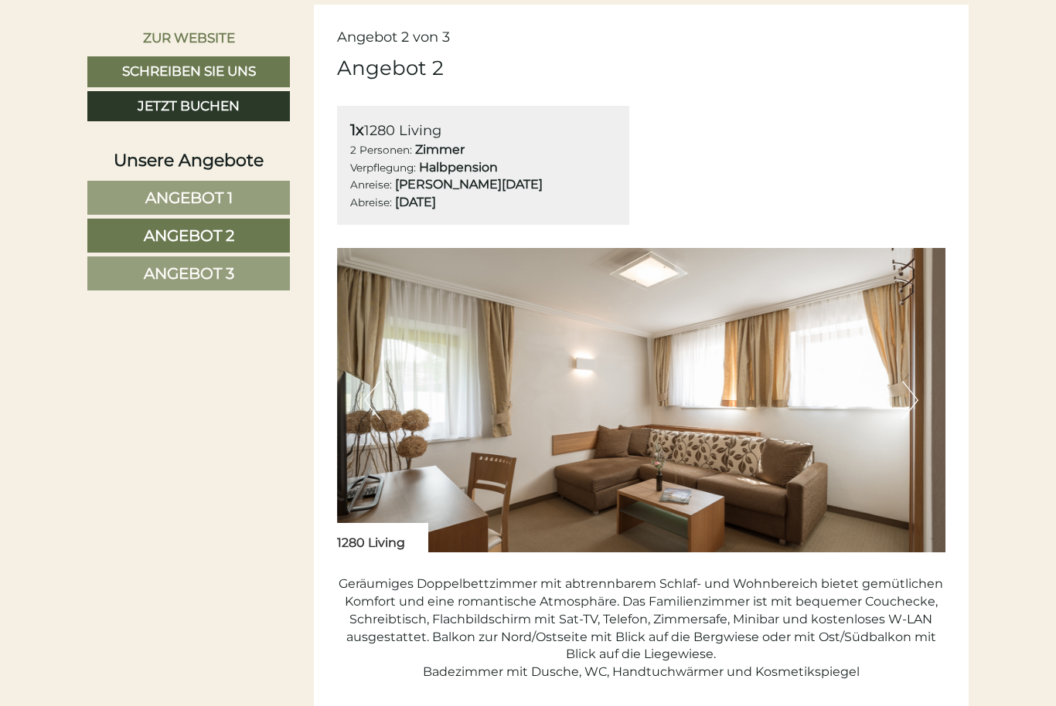
click at [908, 401] on button "Next" at bounding box center [910, 400] width 16 height 39
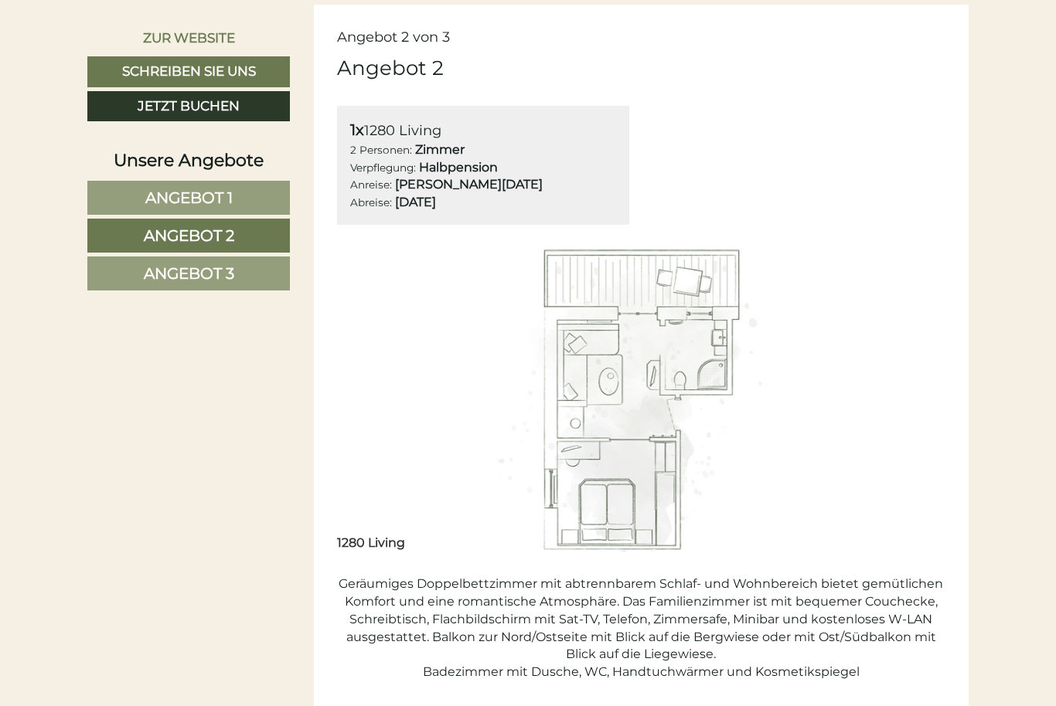
click at [147, 247] on link "Angebot 2" at bounding box center [188, 236] width 202 height 34
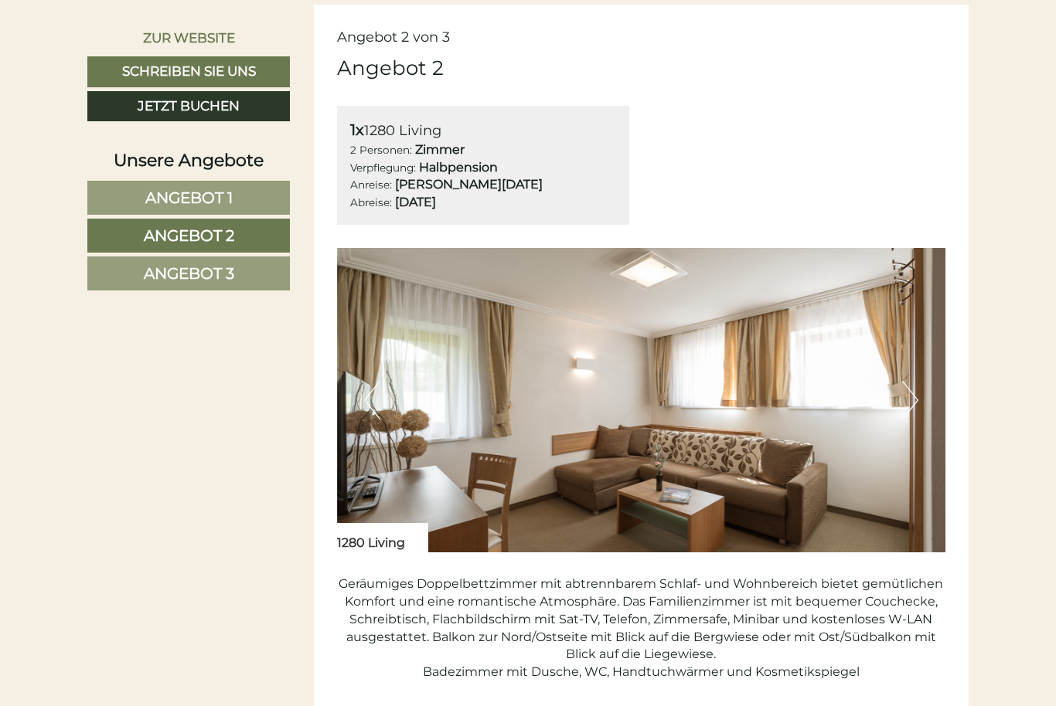
click at [366, 395] on button "Previous" at bounding box center [372, 400] width 16 height 39
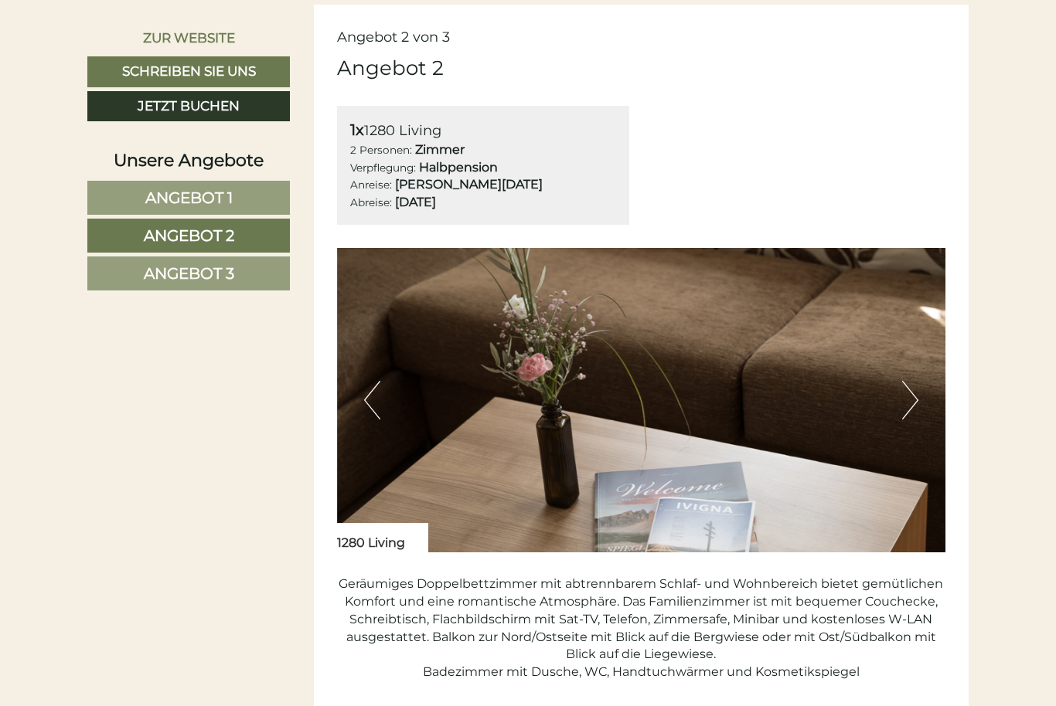
click at [369, 396] on button "Previous" at bounding box center [372, 400] width 16 height 39
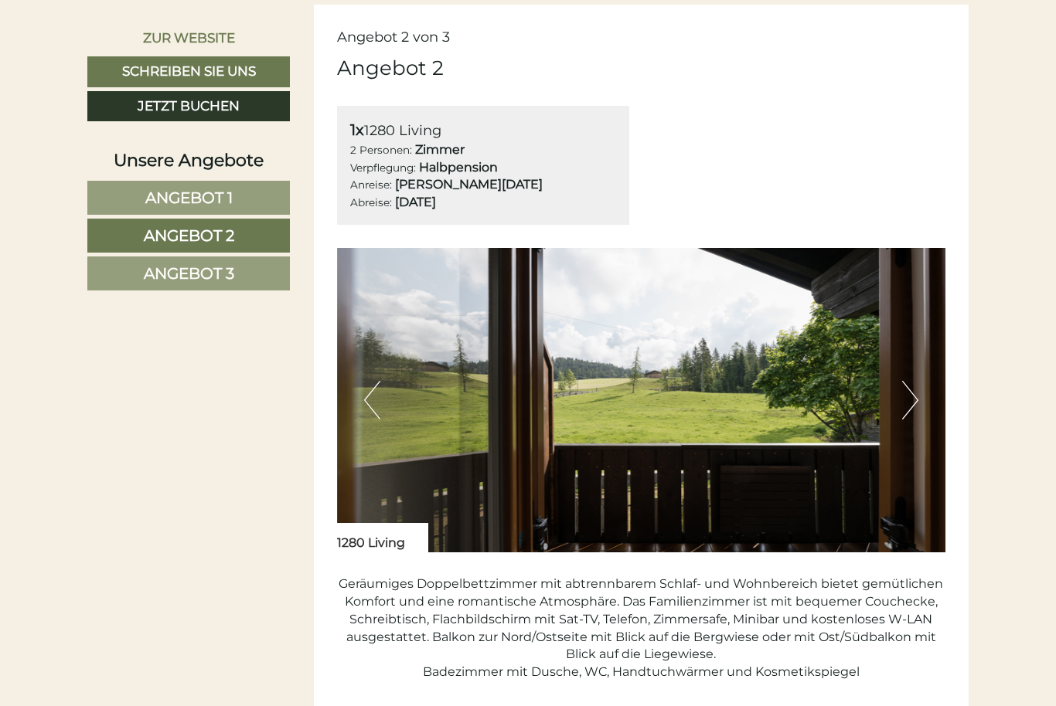
click at [366, 402] on button "Previous" at bounding box center [372, 400] width 16 height 39
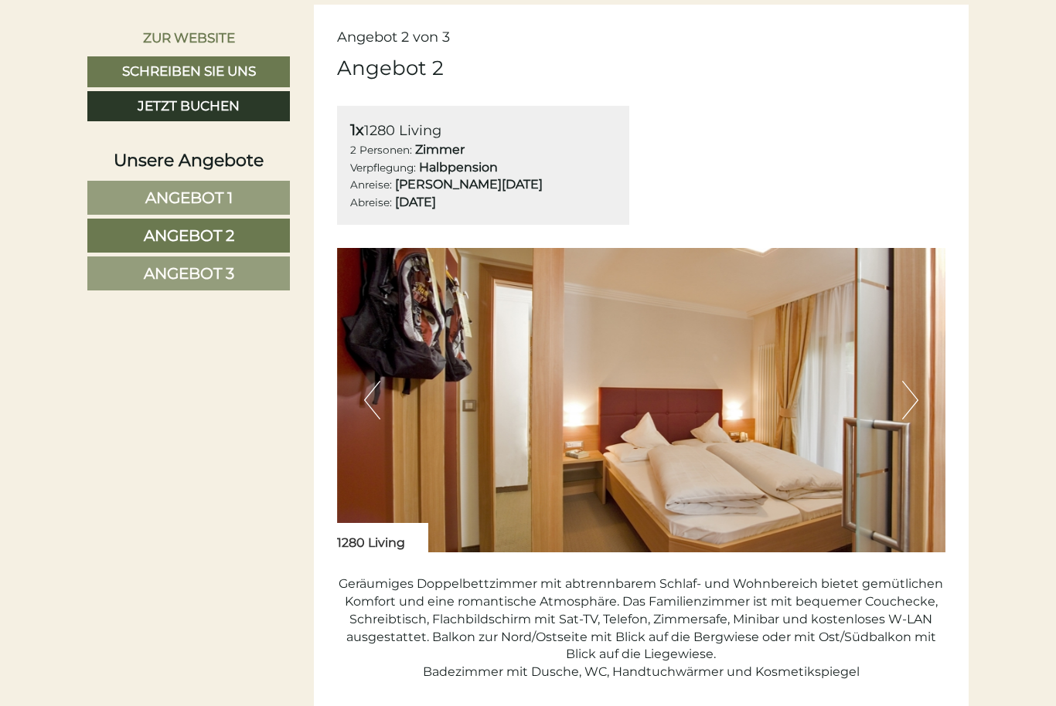
click at [118, 195] on link "Angebot 1" at bounding box center [188, 198] width 202 height 34
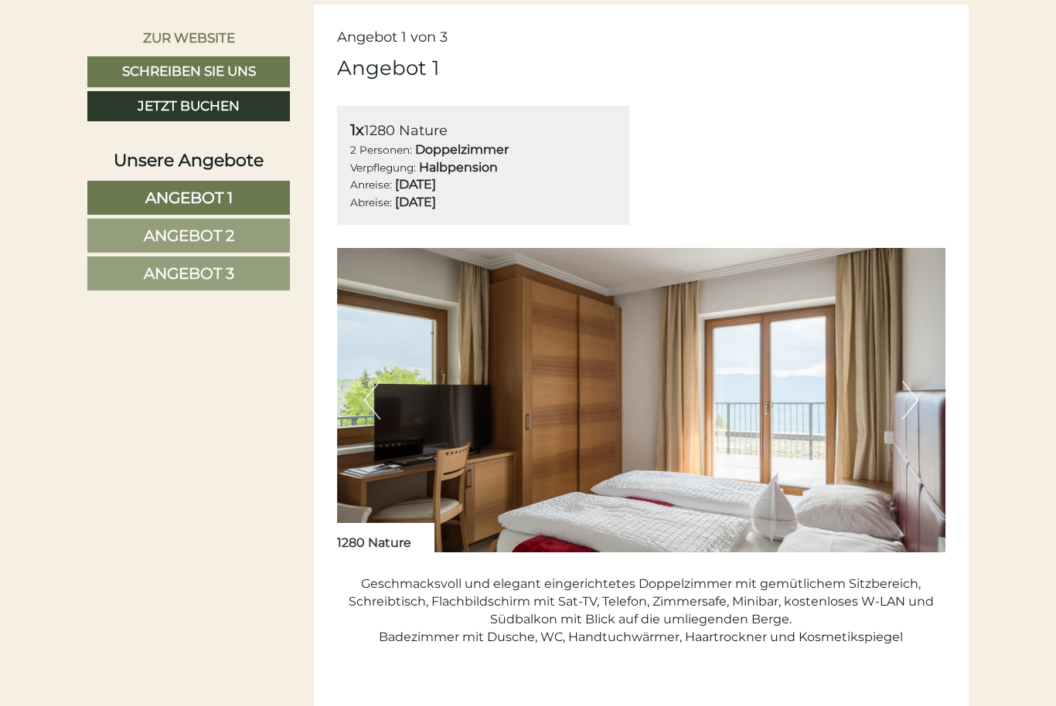
click at [375, 404] on button "Previous" at bounding box center [372, 400] width 16 height 39
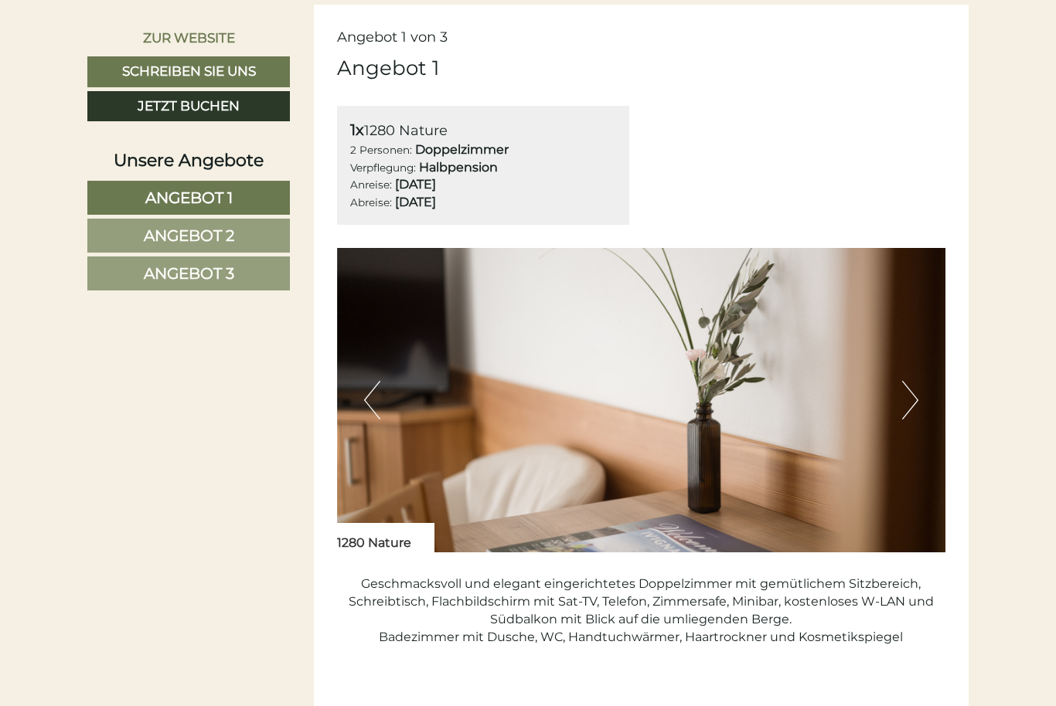
click at [369, 400] on button "Previous" at bounding box center [372, 400] width 16 height 39
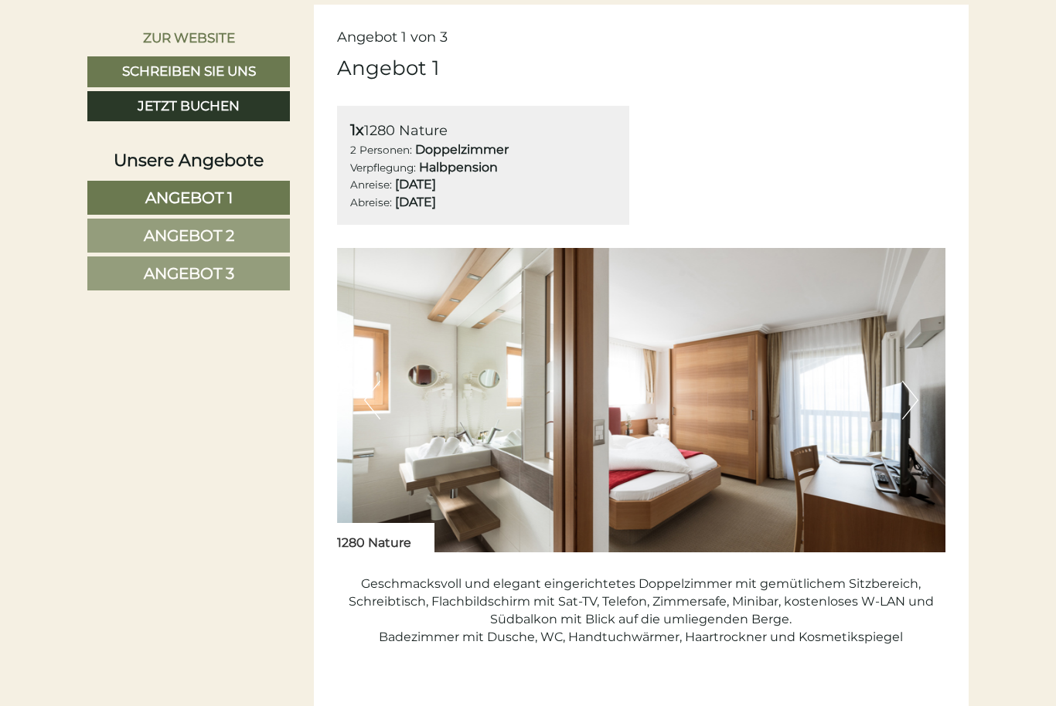
click at [375, 404] on button "Previous" at bounding box center [372, 400] width 16 height 39
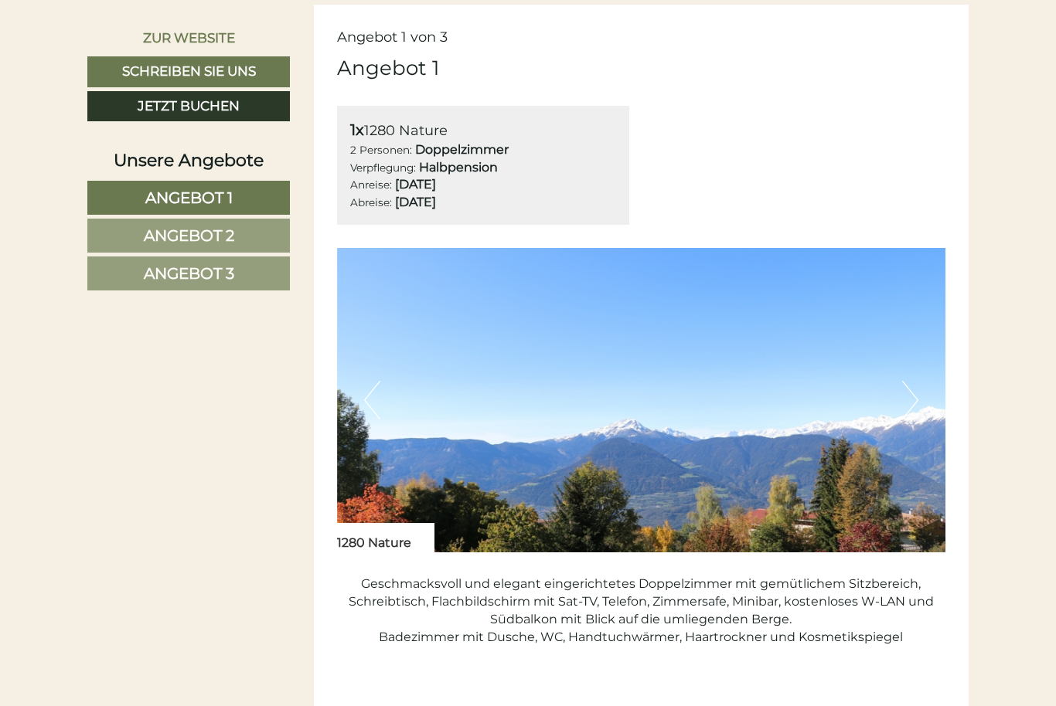
click at [372, 406] on button "Previous" at bounding box center [372, 400] width 16 height 39
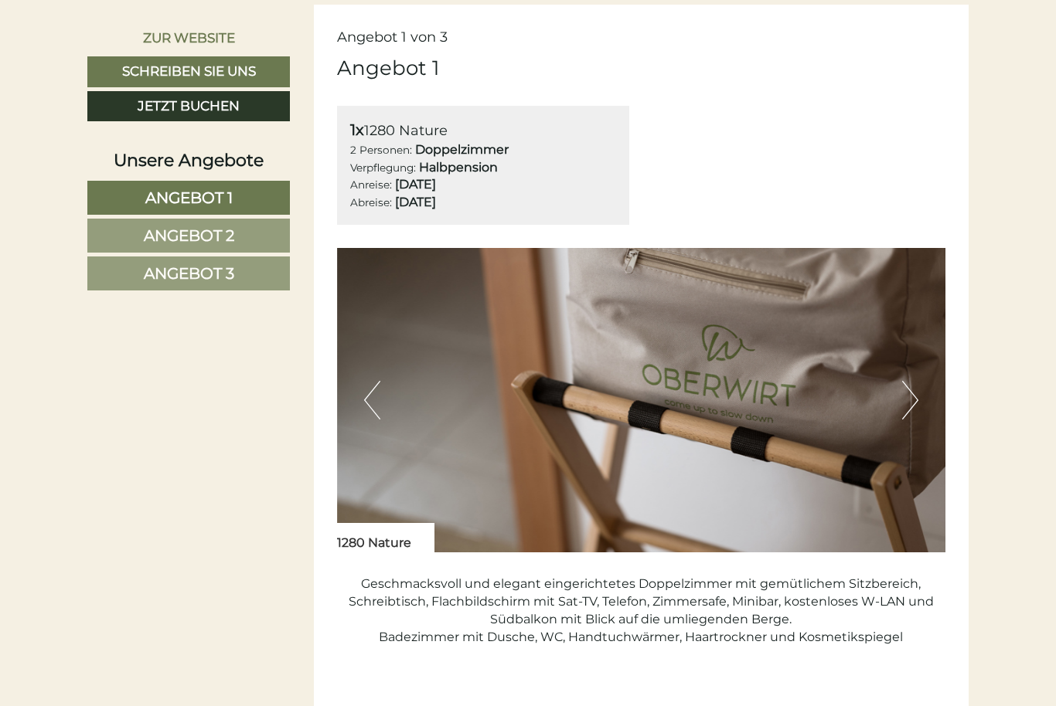
click at [109, 188] on link "Angebot 1" at bounding box center [188, 198] width 202 height 34
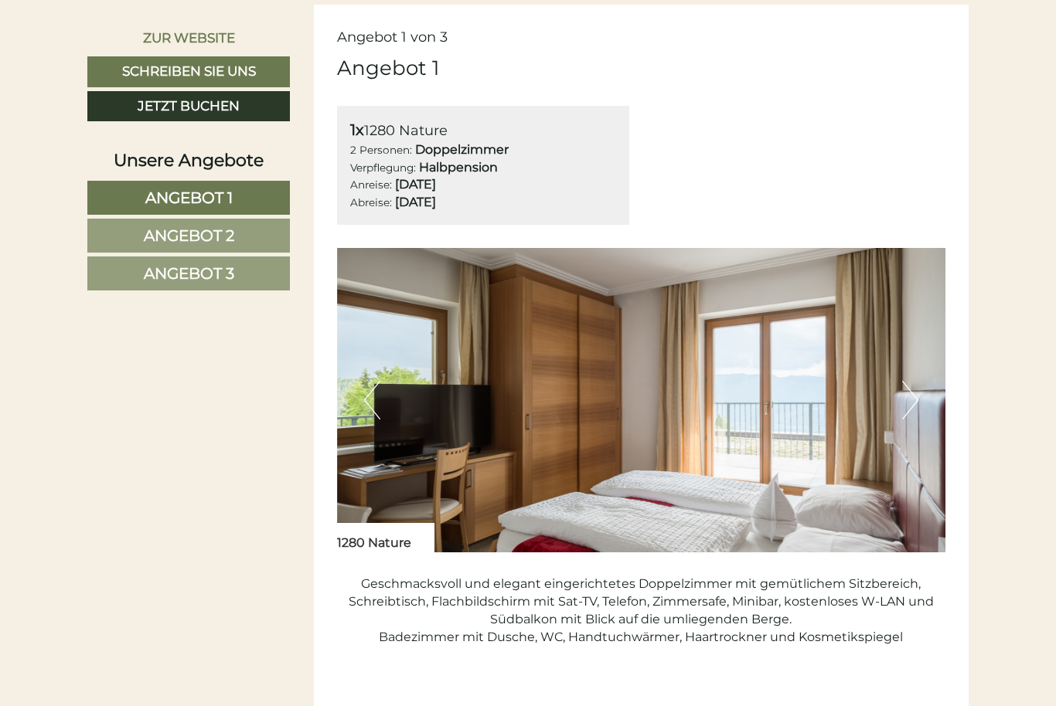
click at [359, 407] on img at bounding box center [641, 400] width 609 height 304
click at [377, 401] on button "Previous" at bounding box center [372, 400] width 16 height 39
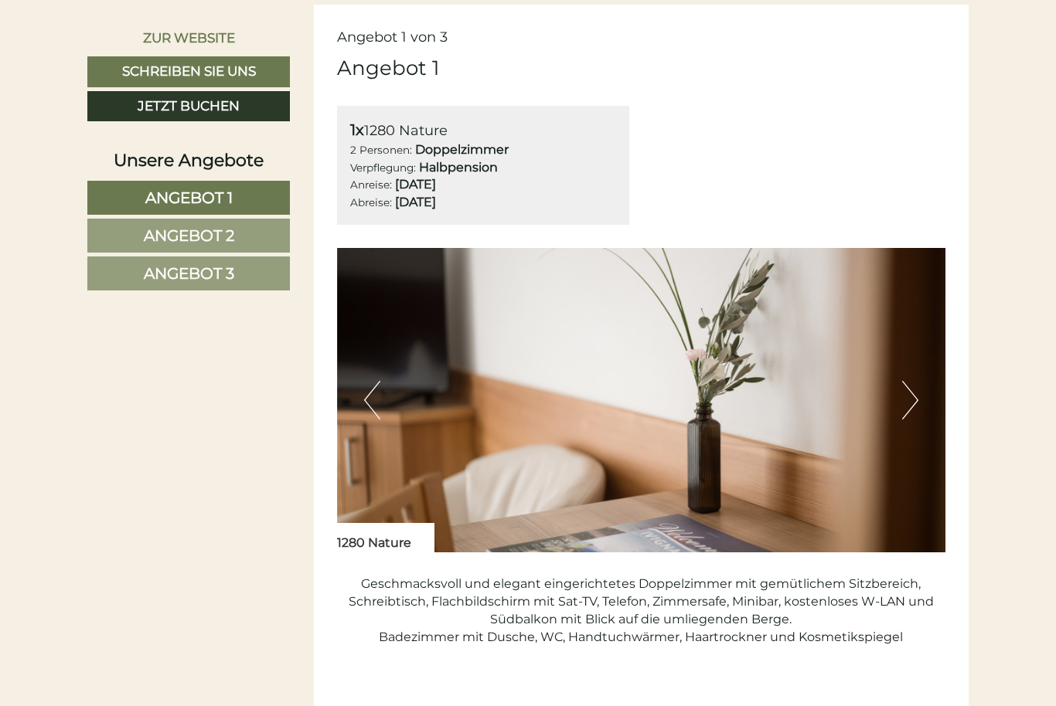
click at [373, 404] on button "Previous" at bounding box center [372, 400] width 16 height 39
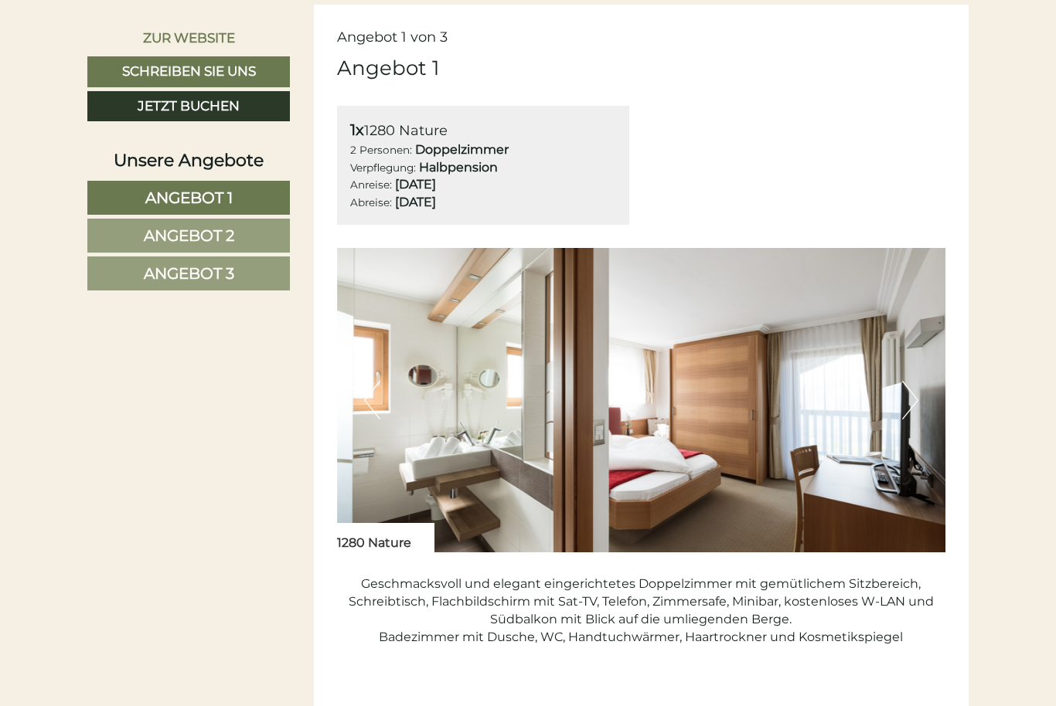
click at [361, 392] on img at bounding box center [641, 400] width 609 height 304
click at [374, 389] on button "Previous" at bounding box center [372, 400] width 16 height 39
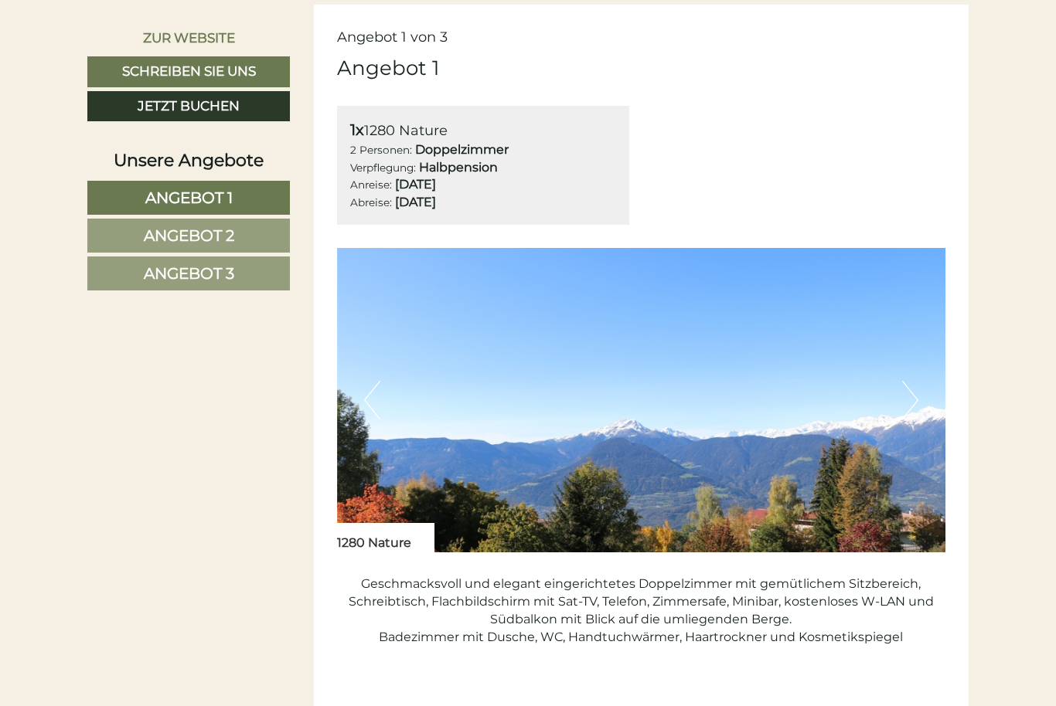
click at [370, 403] on button "Previous" at bounding box center [372, 400] width 16 height 39
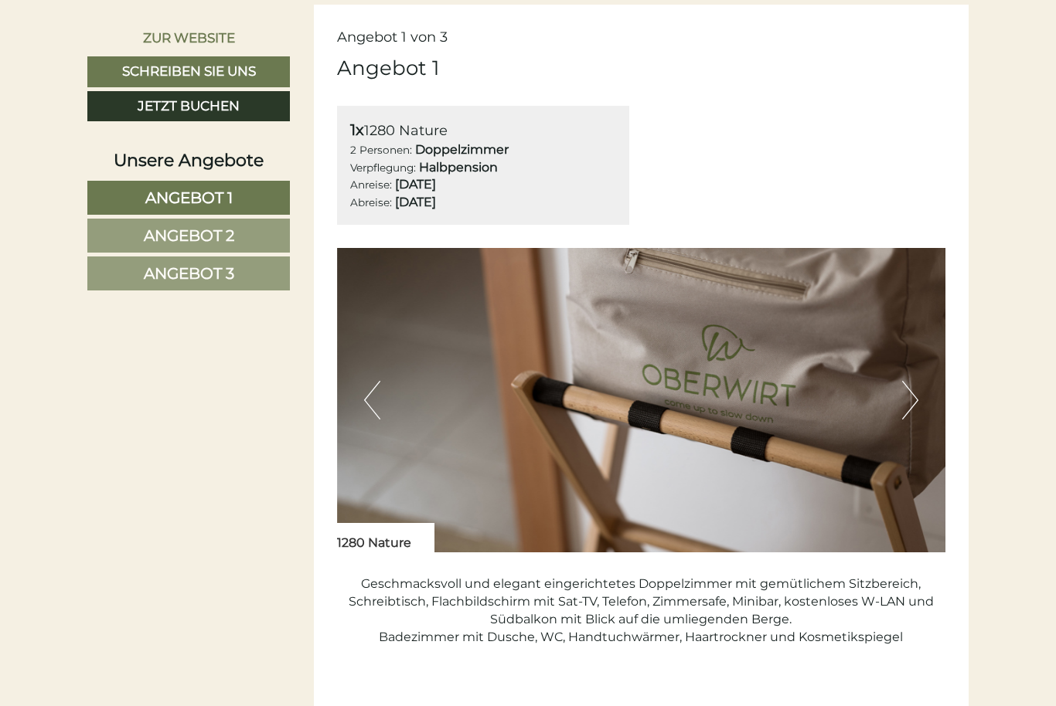
click at [372, 397] on button "Previous" at bounding box center [372, 400] width 16 height 39
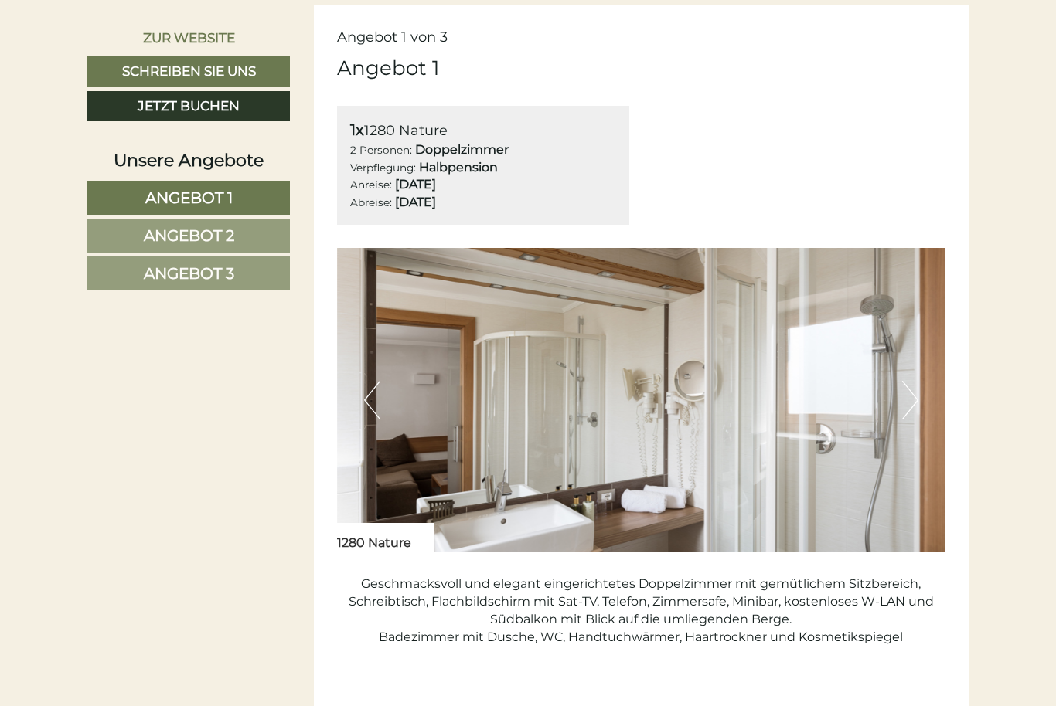
click at [376, 401] on button "Previous" at bounding box center [372, 400] width 16 height 39
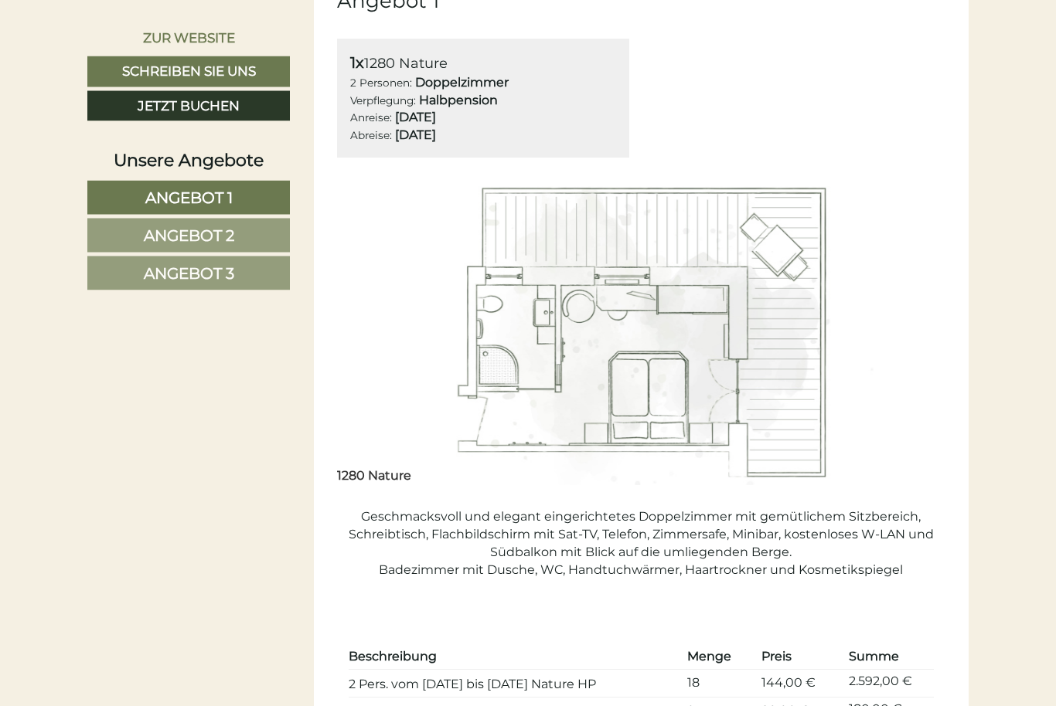
scroll to position [893, 0]
